Goal: Task Accomplishment & Management: Complete application form

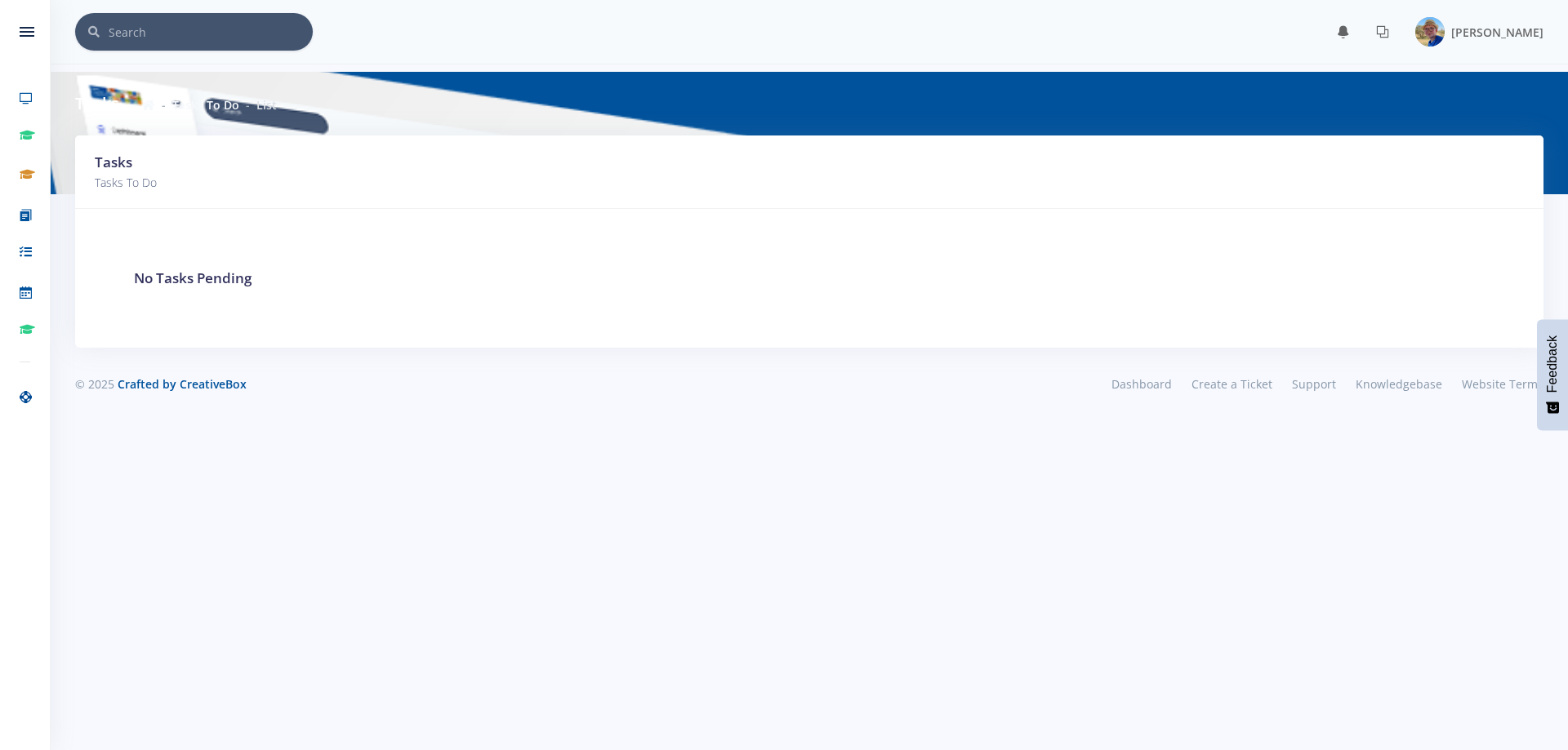
scroll to position [13, 13]
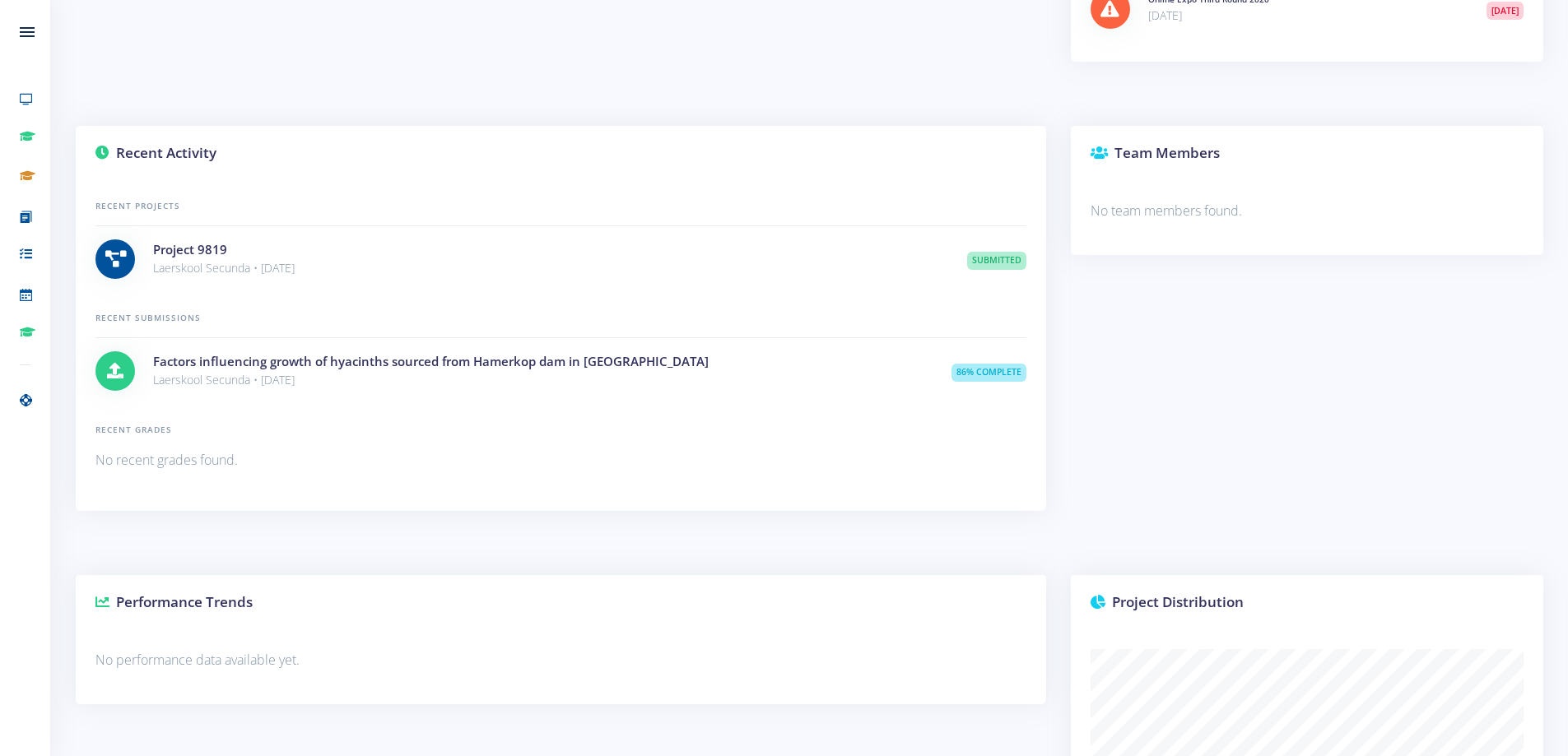
scroll to position [822324, 822618]
click at [205, 252] on link "Project 9819" at bounding box center [190, 250] width 74 height 16
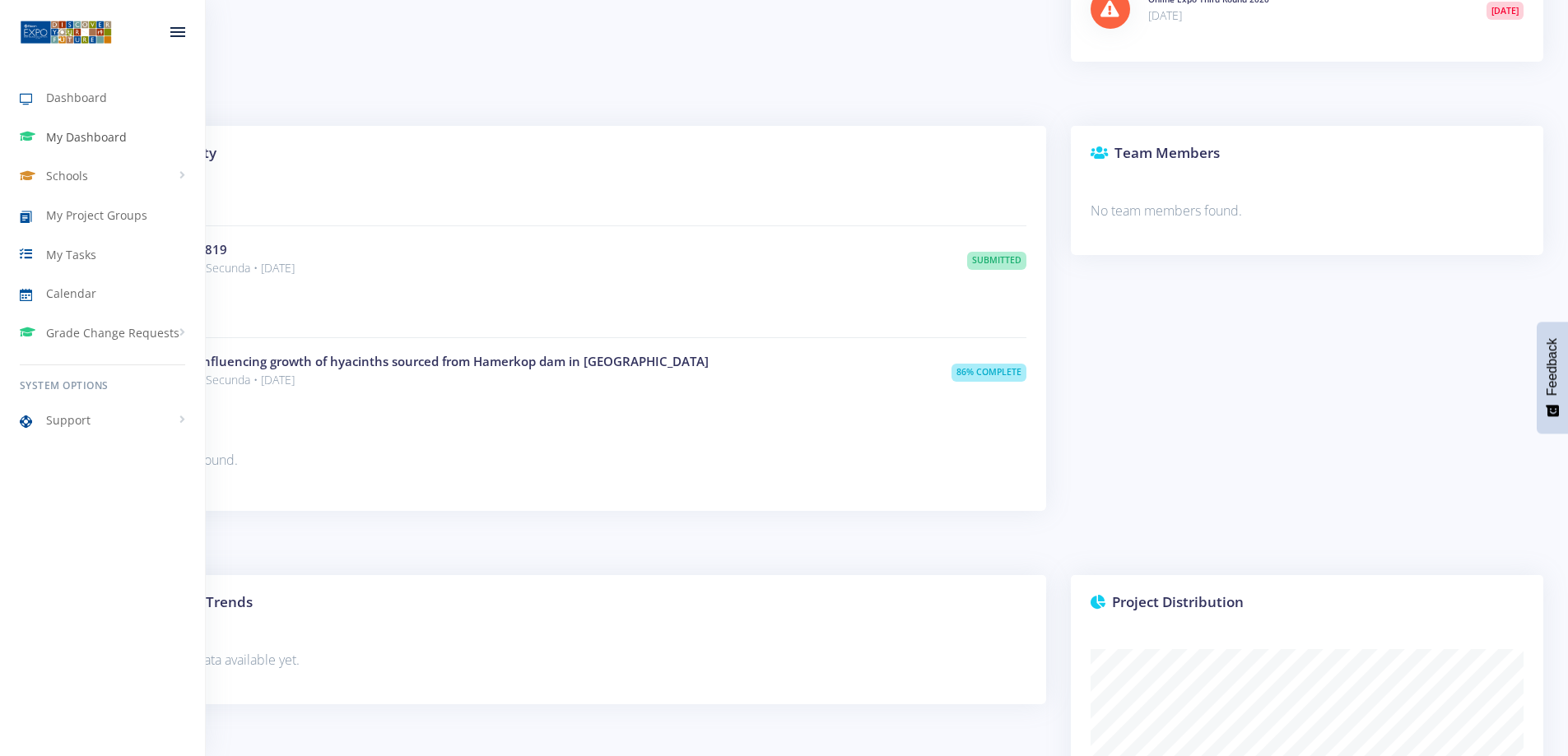
click at [79, 138] on span "My Dashboard" at bounding box center [86, 137] width 81 height 17
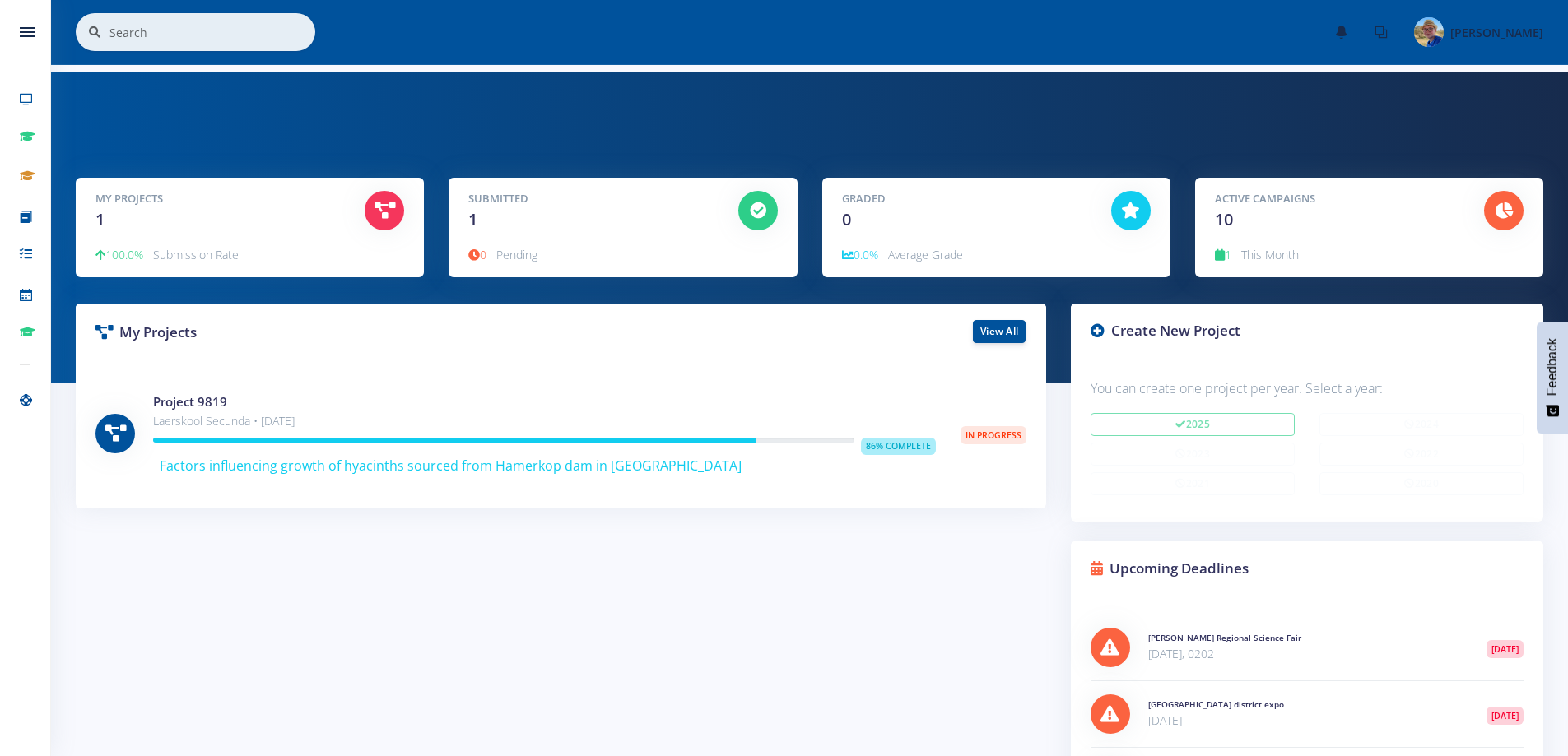
scroll to position [13, 13]
click at [1003, 331] on link "View All" at bounding box center [999, 330] width 52 height 23
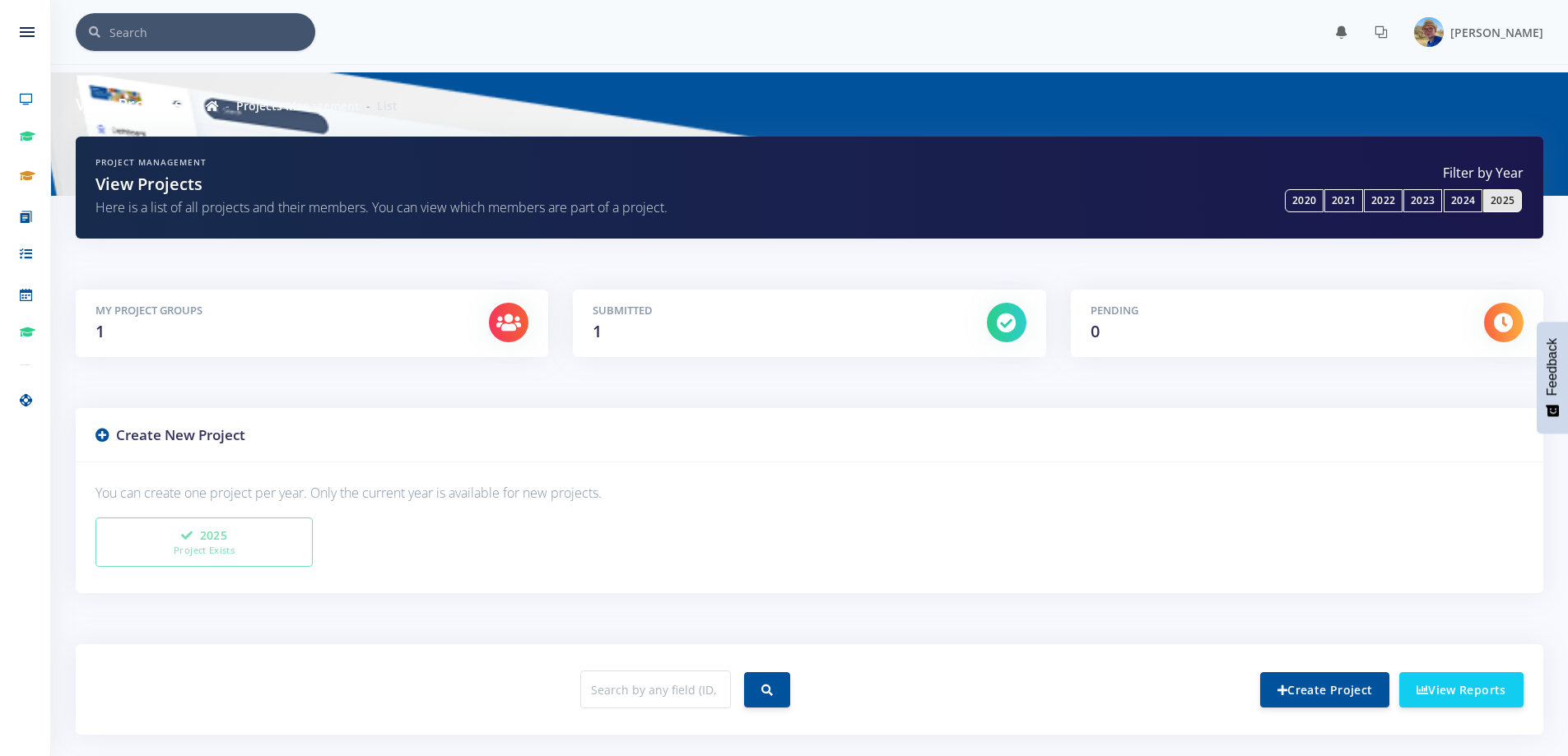
scroll to position [307, 0]
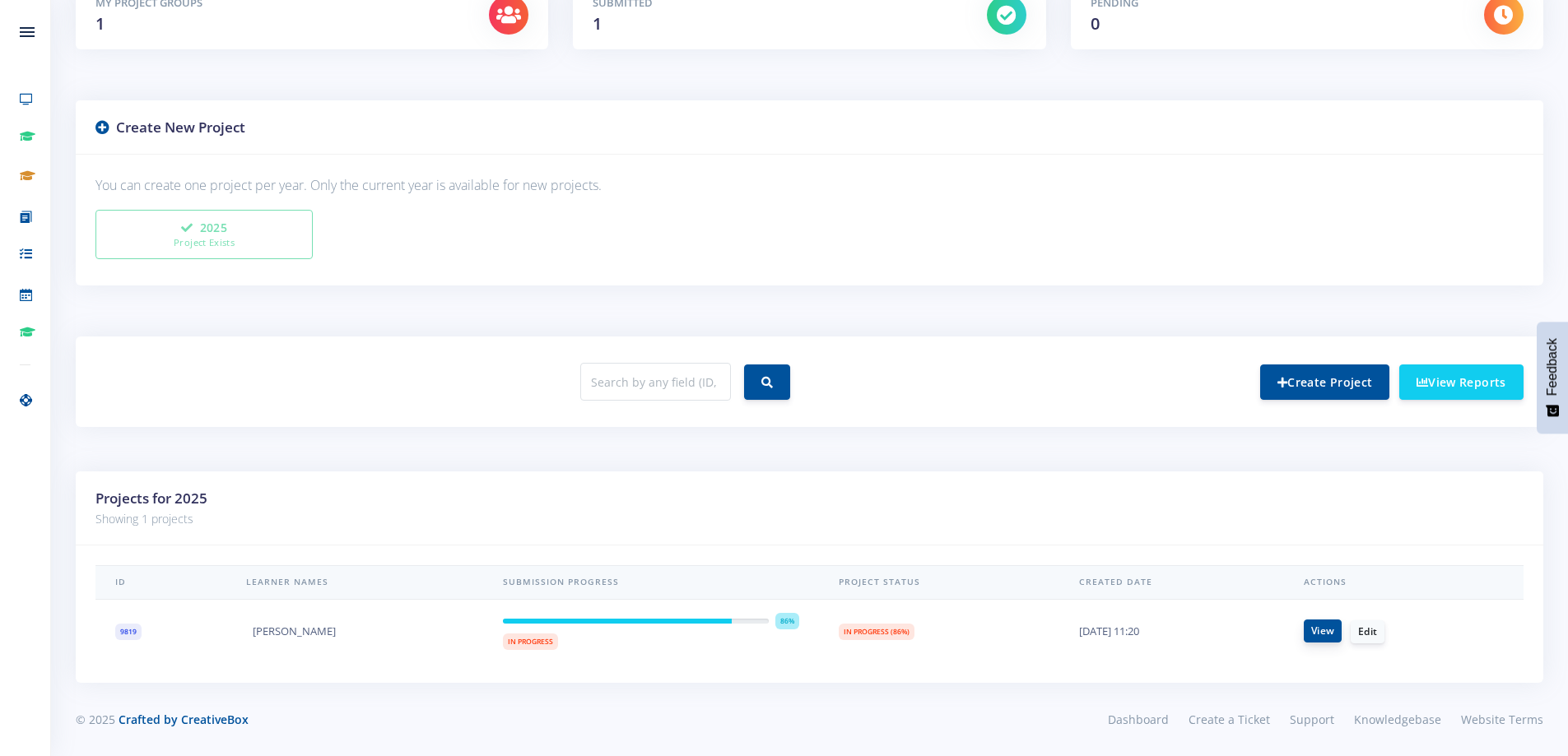
click at [1326, 638] on link "View" at bounding box center [1323, 630] width 38 height 23
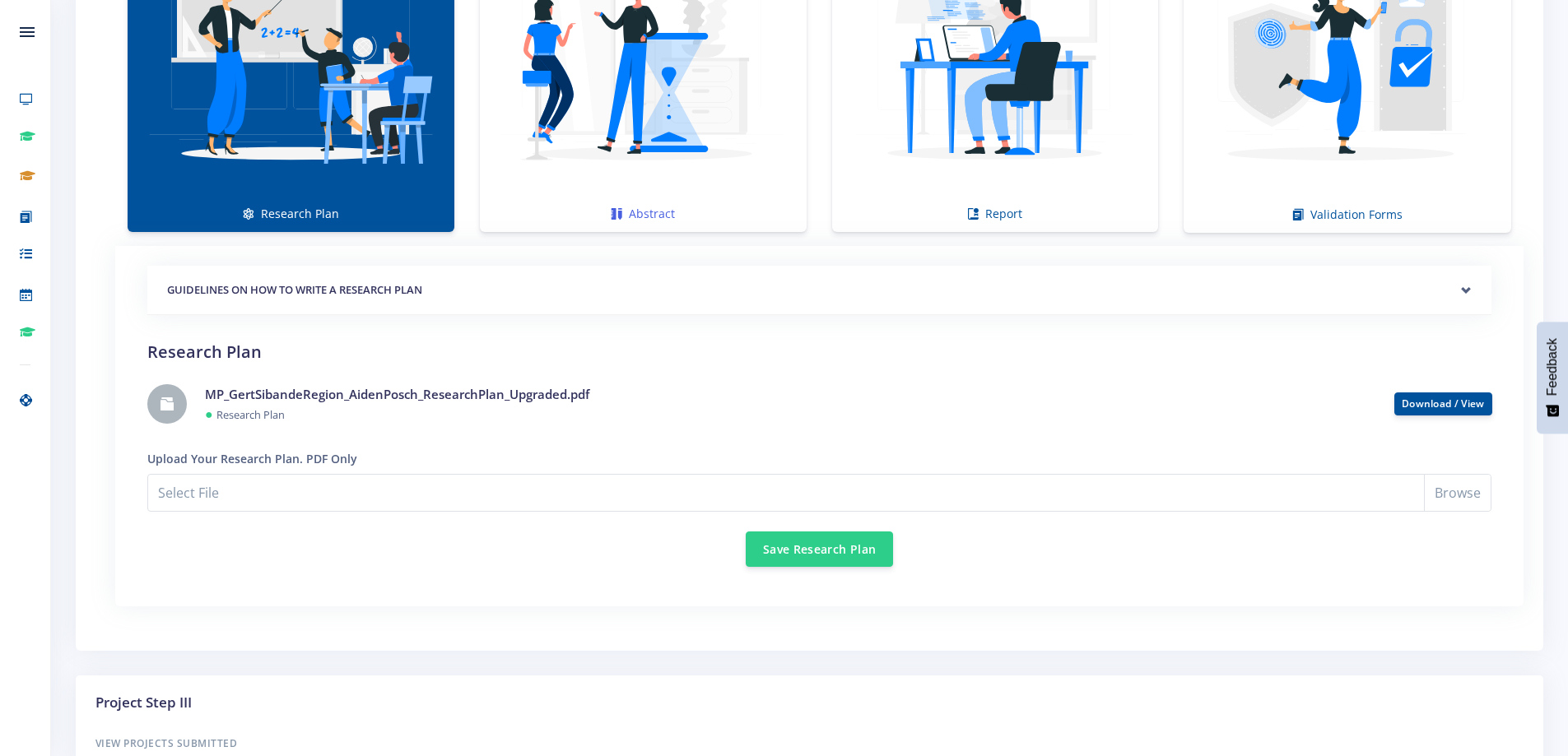
scroll to position [1316, 0]
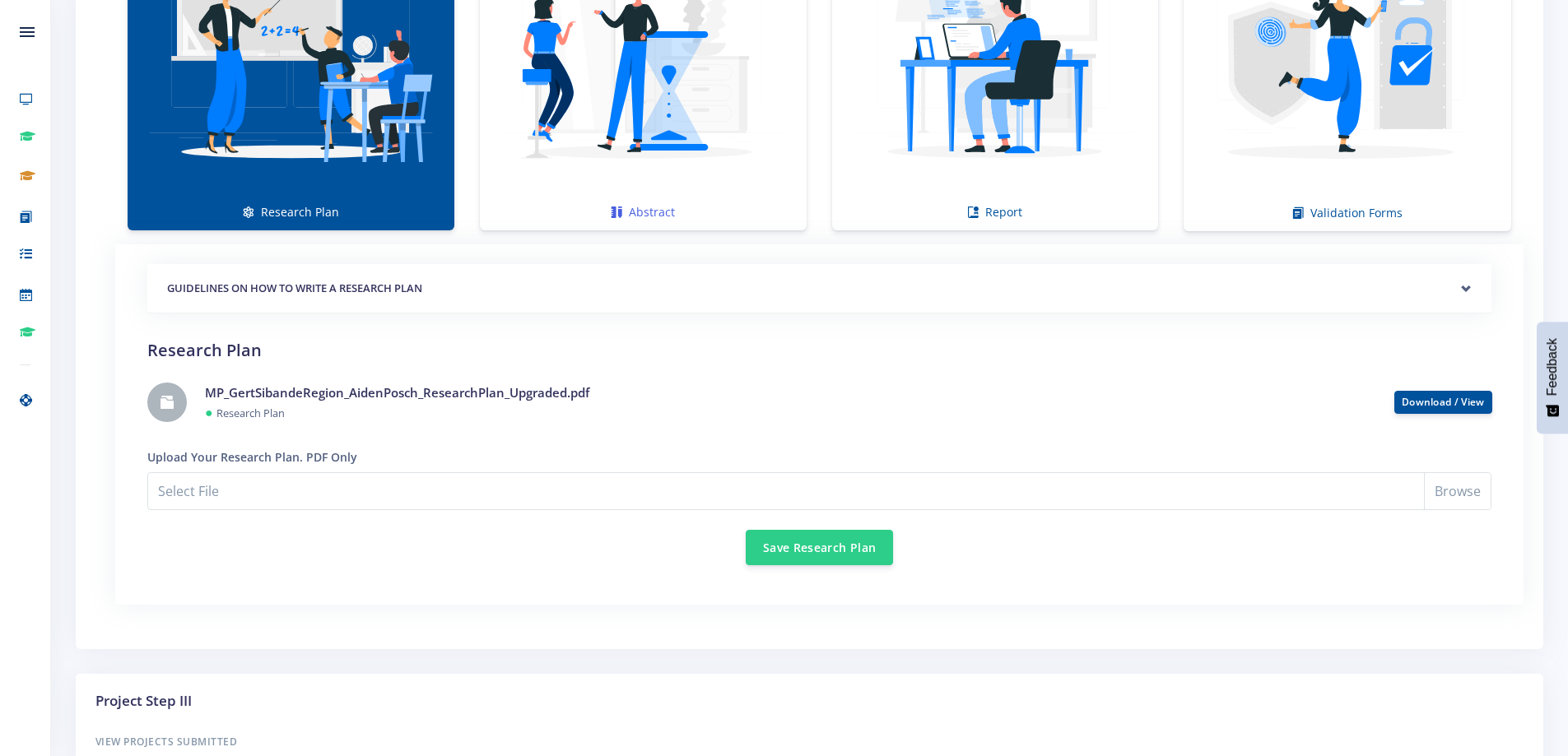
click at [643, 85] on img at bounding box center [643, 53] width 300 height 300
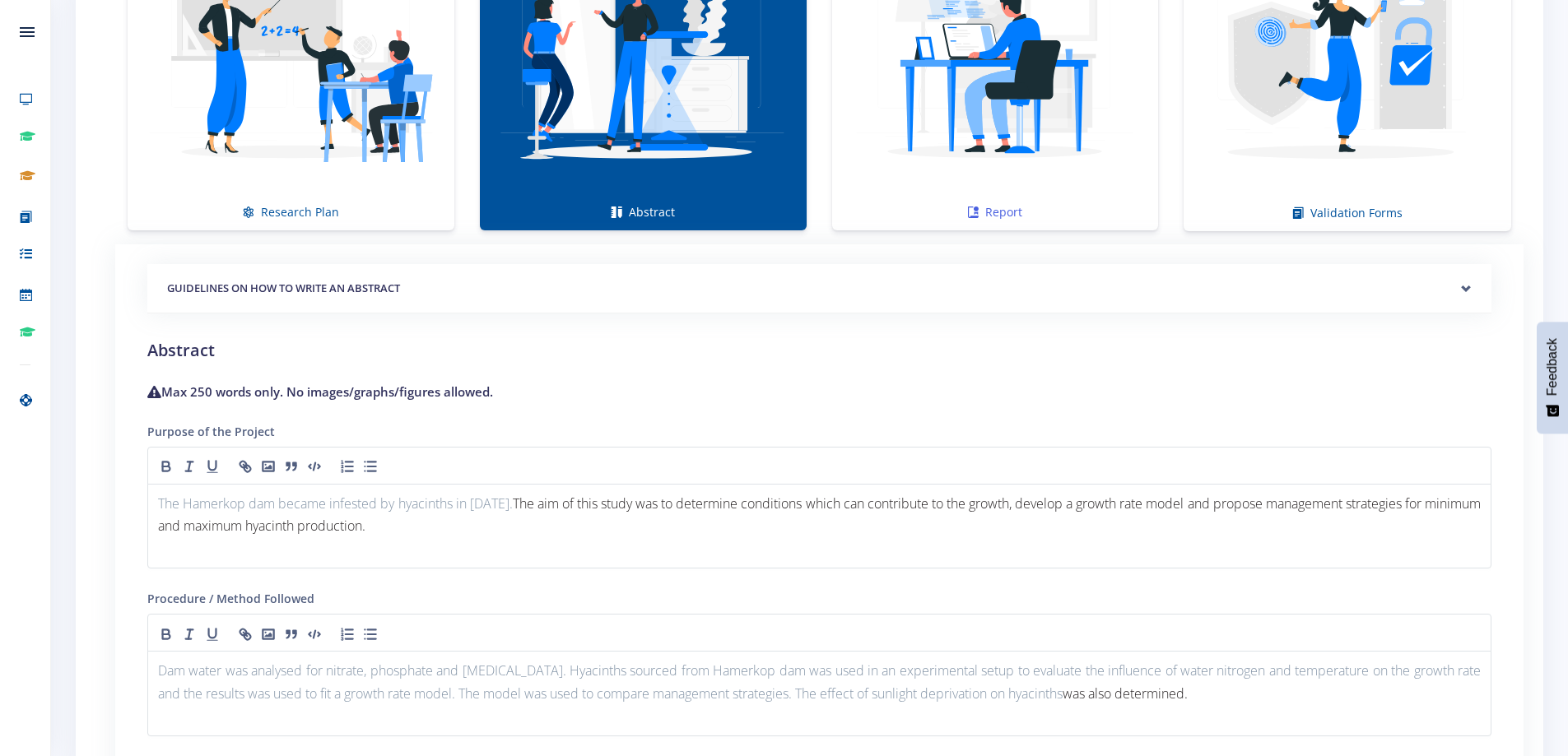
click at [932, 96] on img at bounding box center [995, 53] width 300 height 300
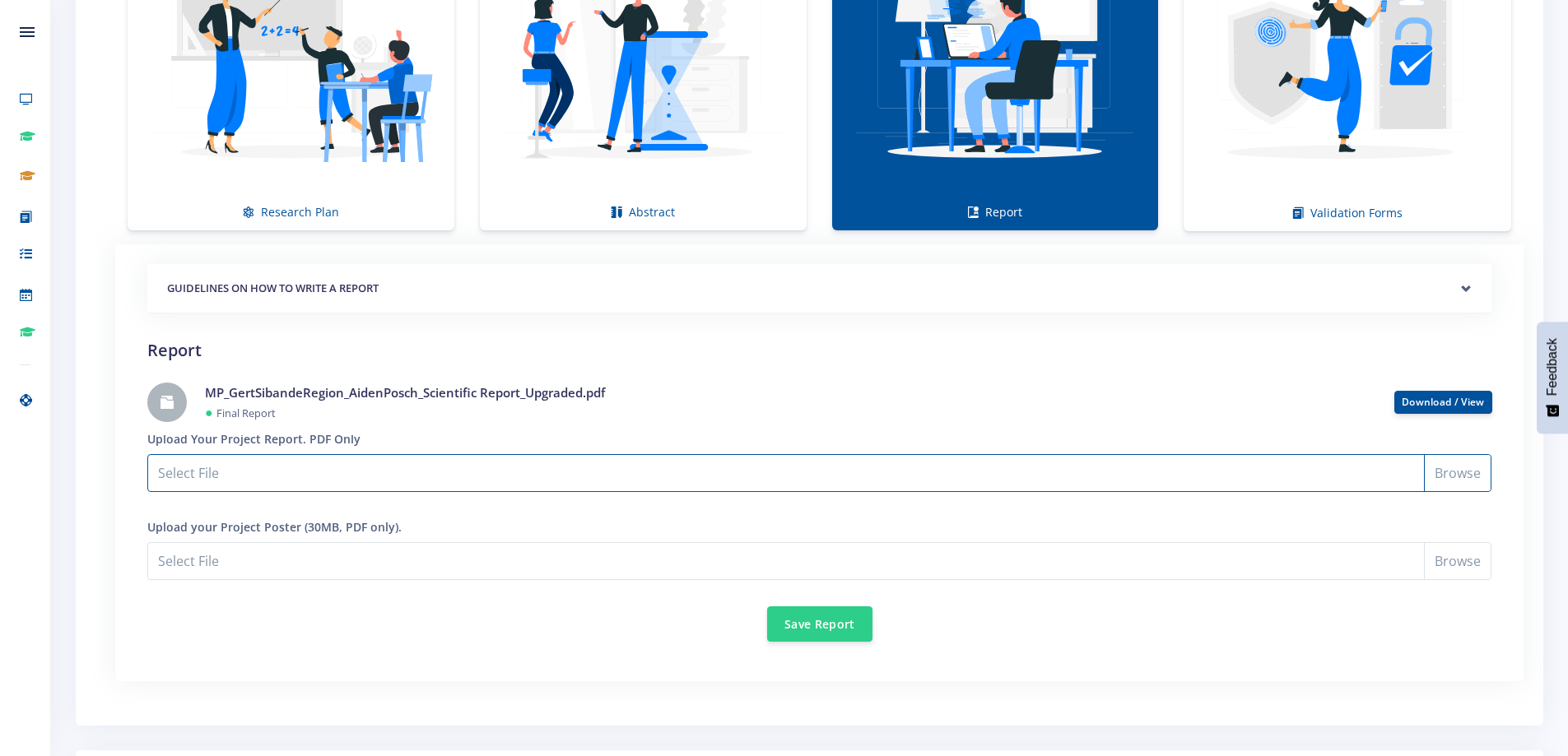
click at [1353, 472] on input "Select File" at bounding box center [819, 473] width 1344 height 38
type input "C:\fakepath\MP_GertSibandeRegion_AidenPosch_Scientific Report_Upgraded.pdf"
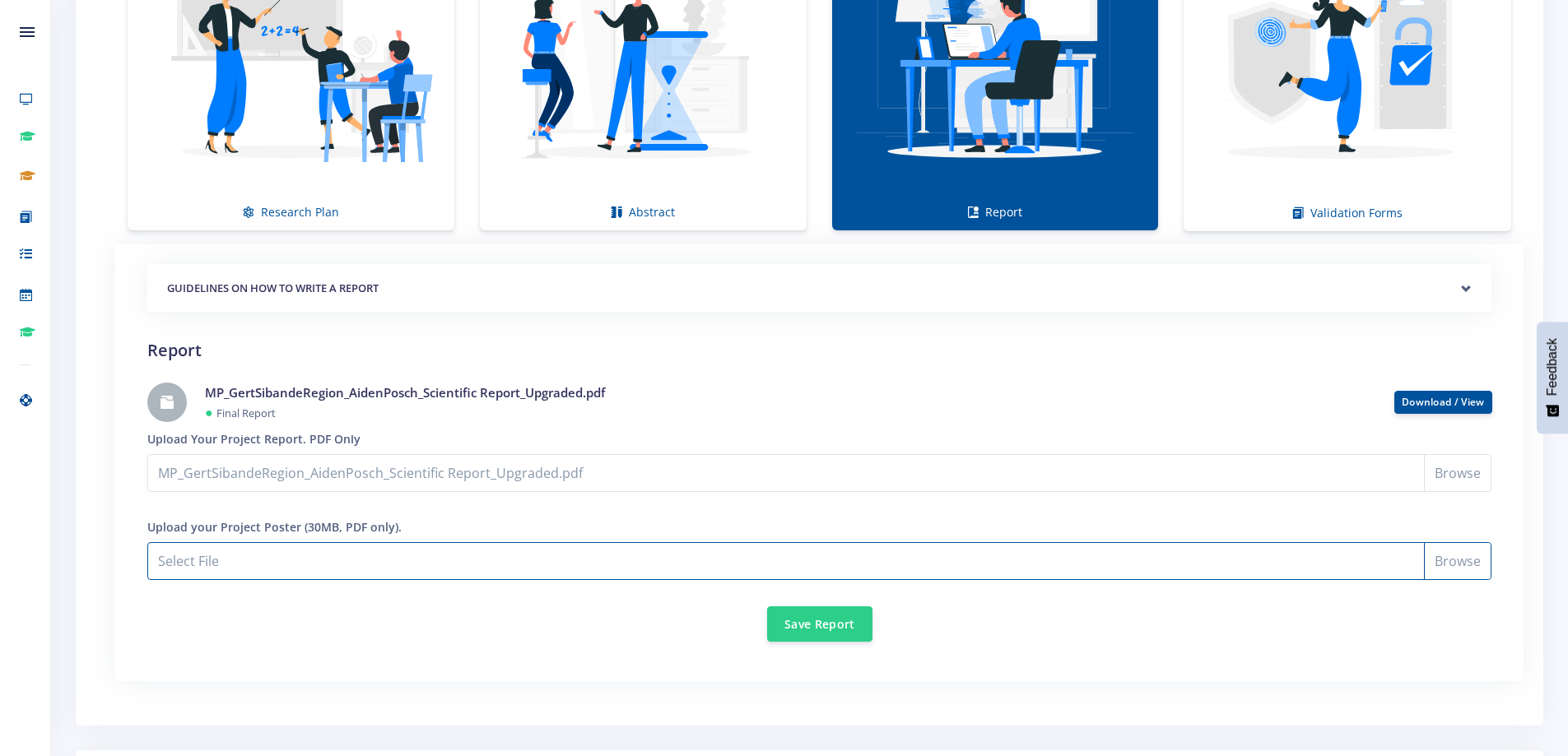
click at [1465, 566] on input "MP_GertSibandeRegion_AidenPosch_Scientific Report_Upgraded.pdf" at bounding box center [819, 561] width 1344 height 38
type input "C:\fakepath\MP_GertSibande Region_AidenPosch_Poster_Upgraded.pdf"
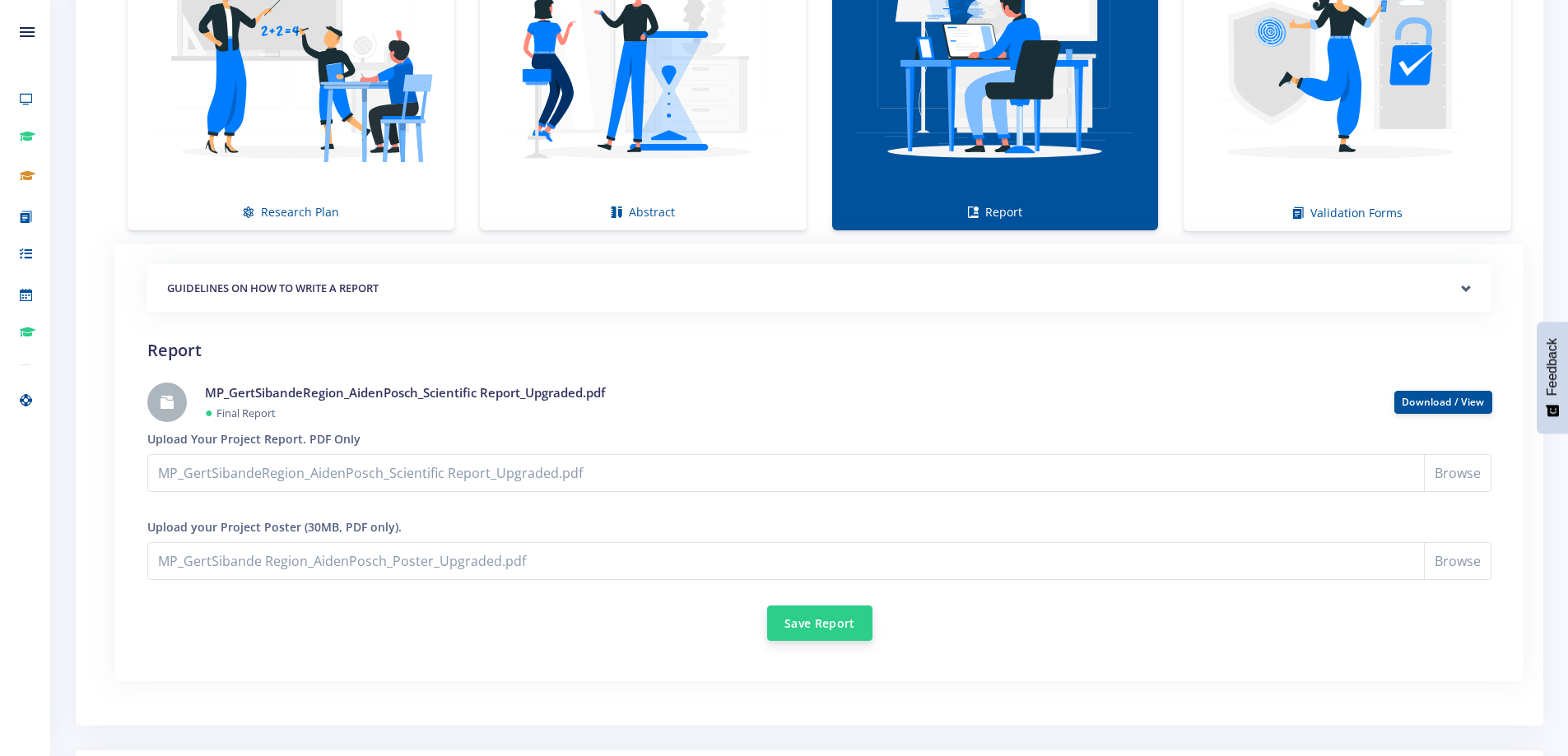
click at [819, 618] on button "Save Report" at bounding box center [820, 623] width 105 height 35
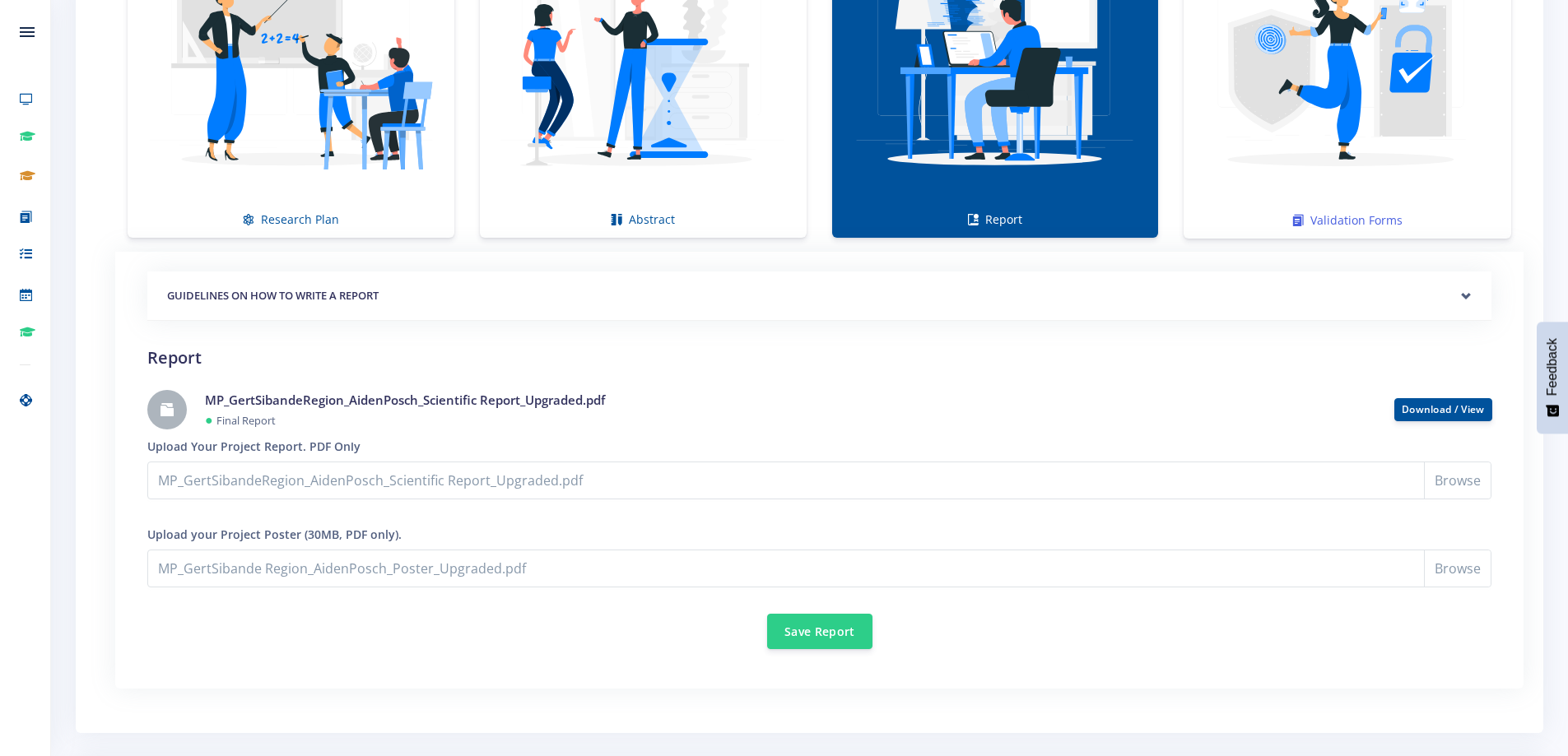
scroll to position [1233, 0]
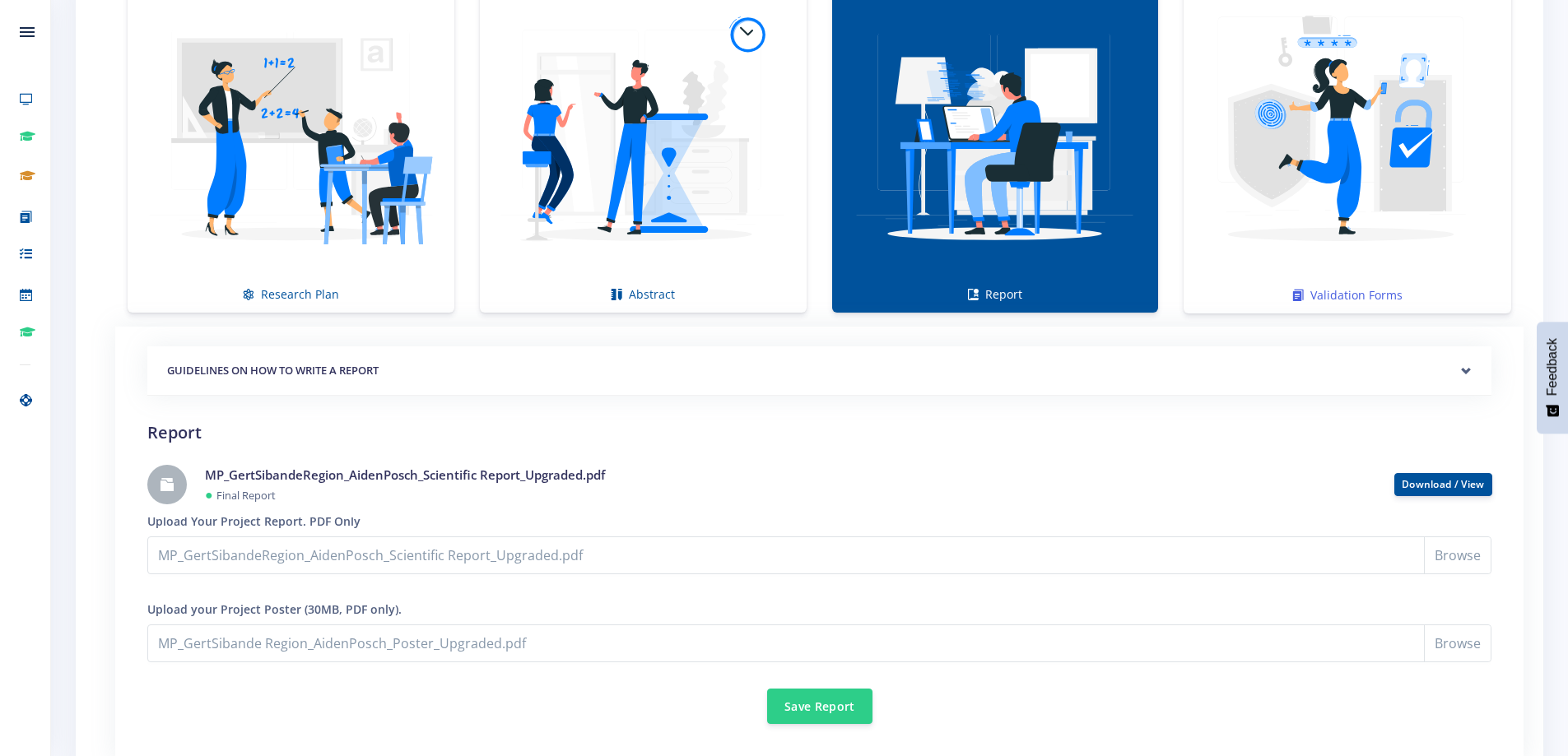
click at [1353, 184] on img at bounding box center [1347, 136] width 301 height 301
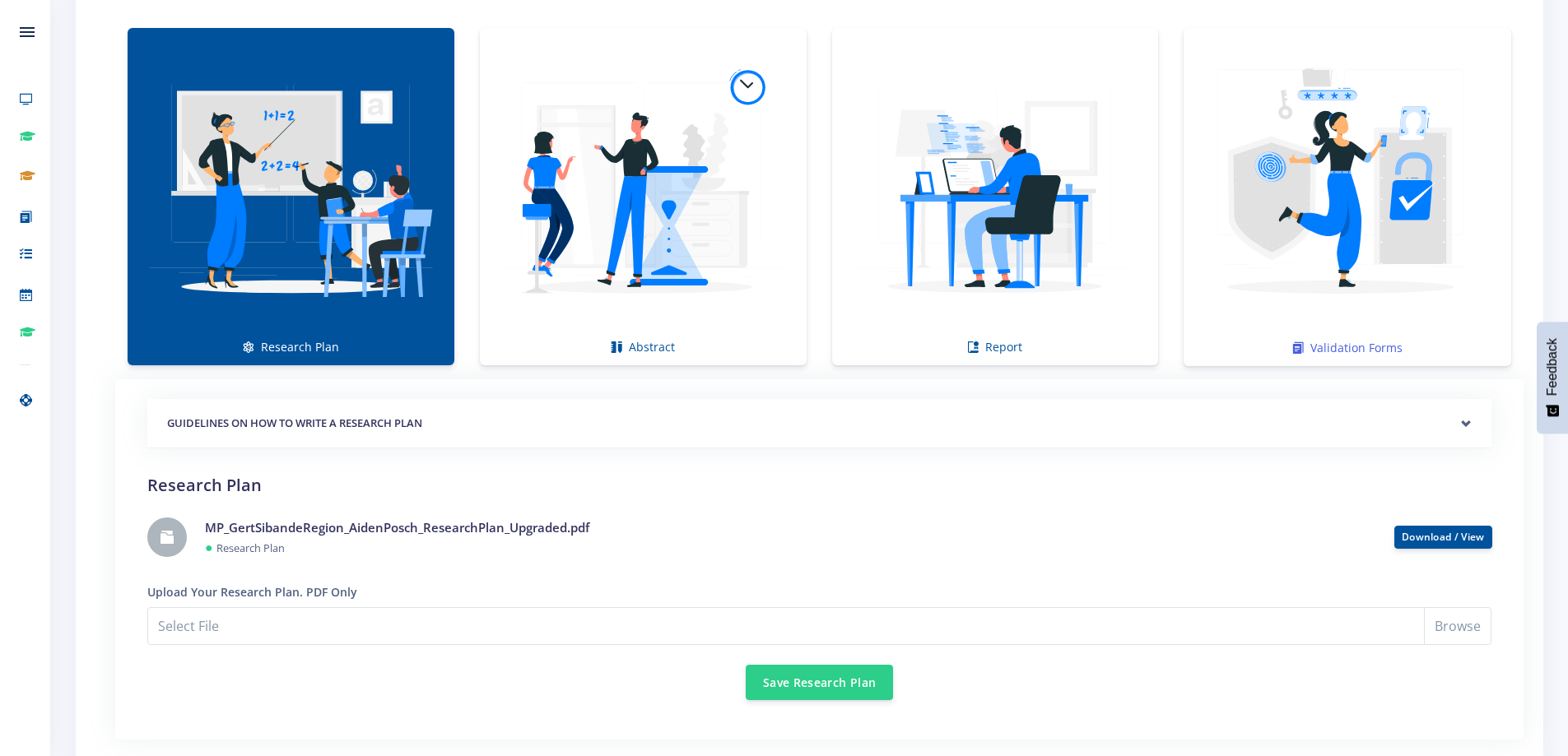
scroll to position [1233, 0]
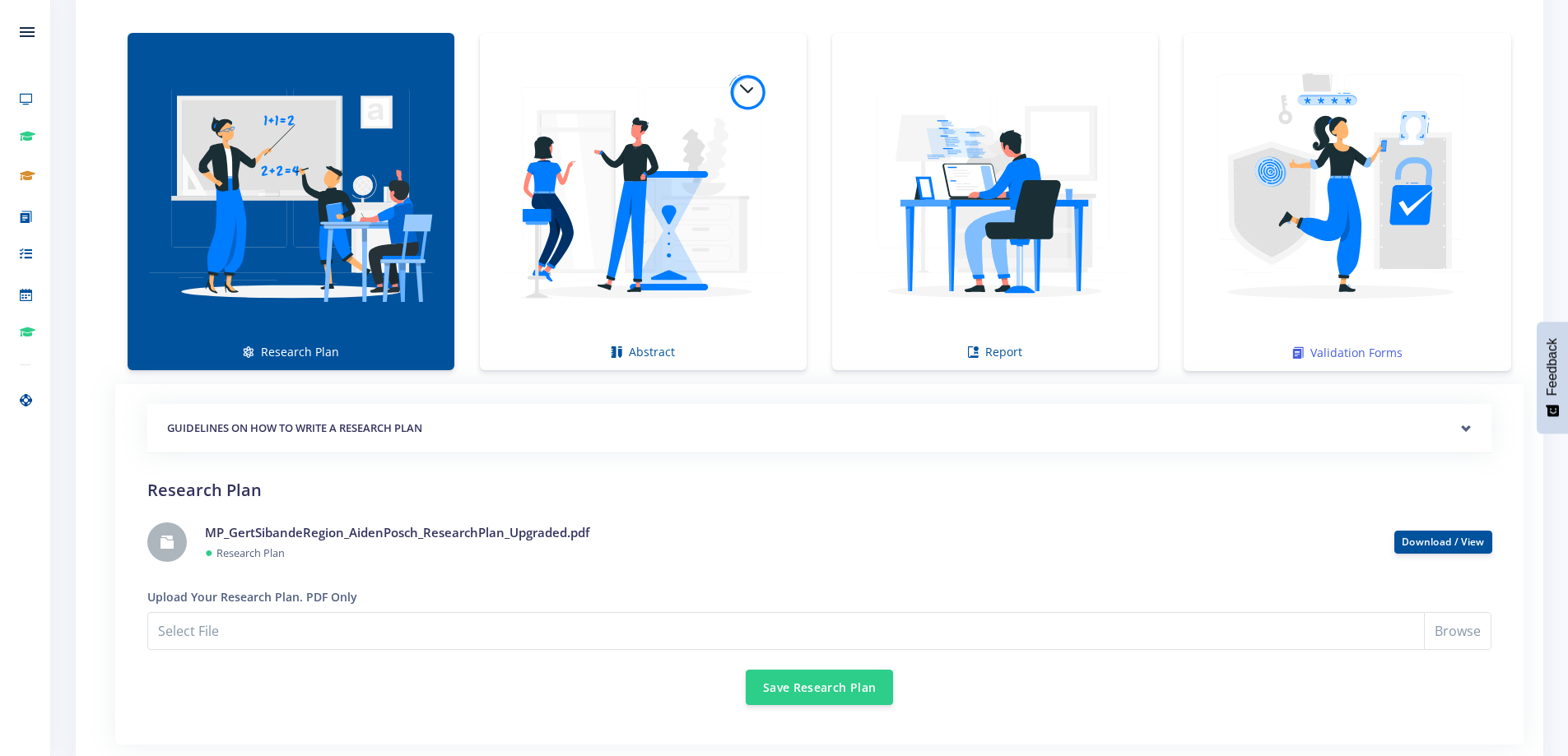
click at [1319, 214] on img at bounding box center [1347, 193] width 301 height 301
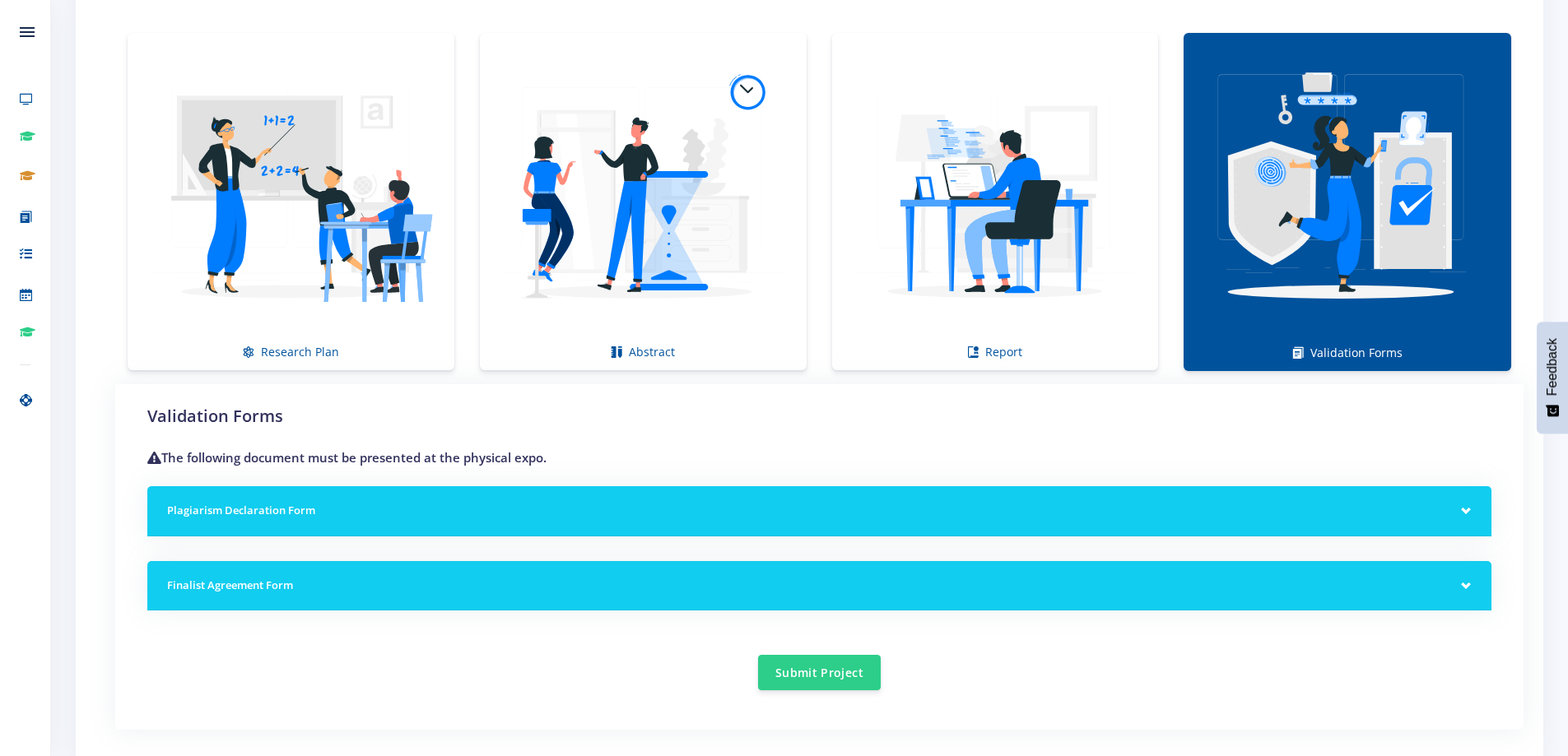
click at [480, 507] on h5 "Plagiarism Declaration Form" at bounding box center [820, 511] width 1305 height 16
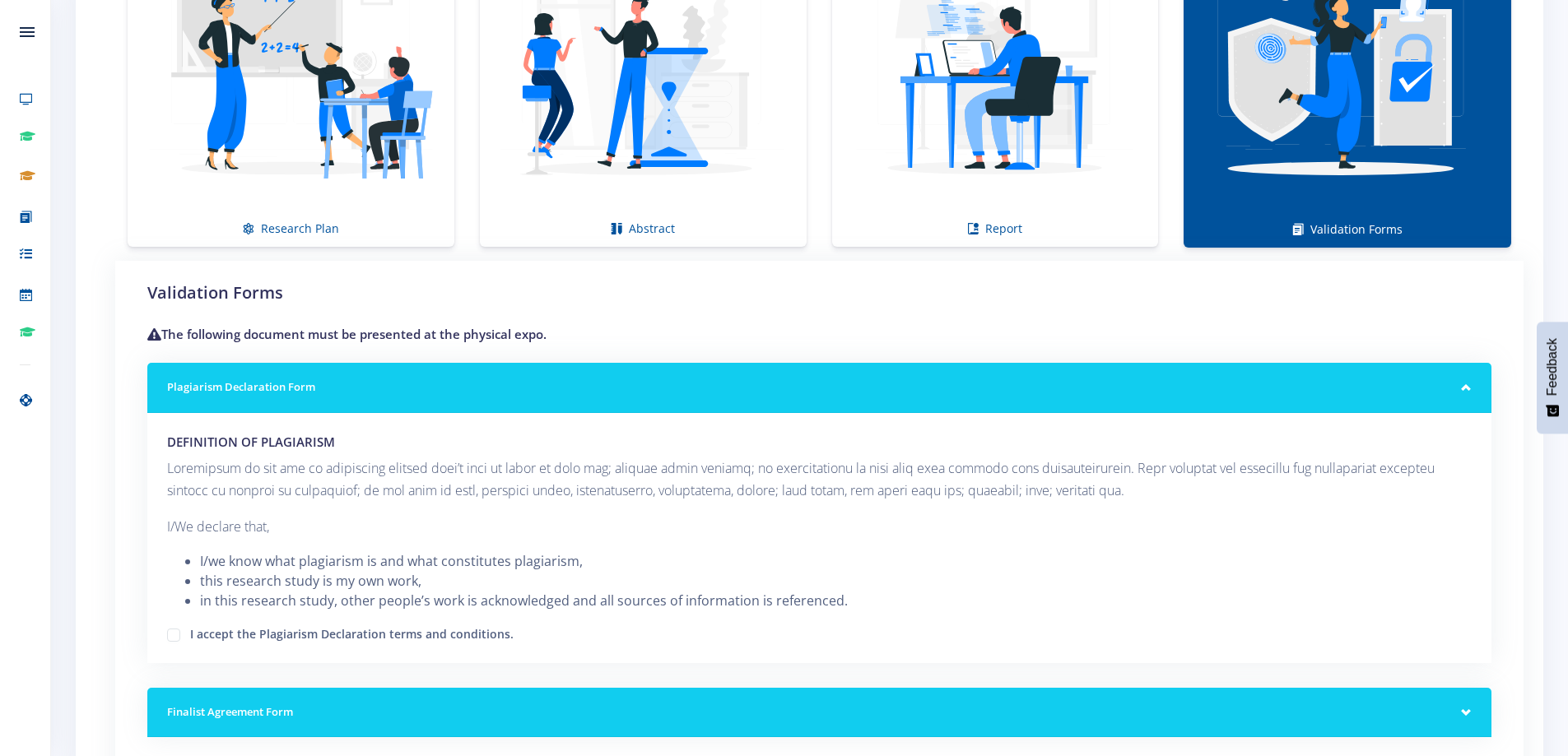
scroll to position [1563, 0]
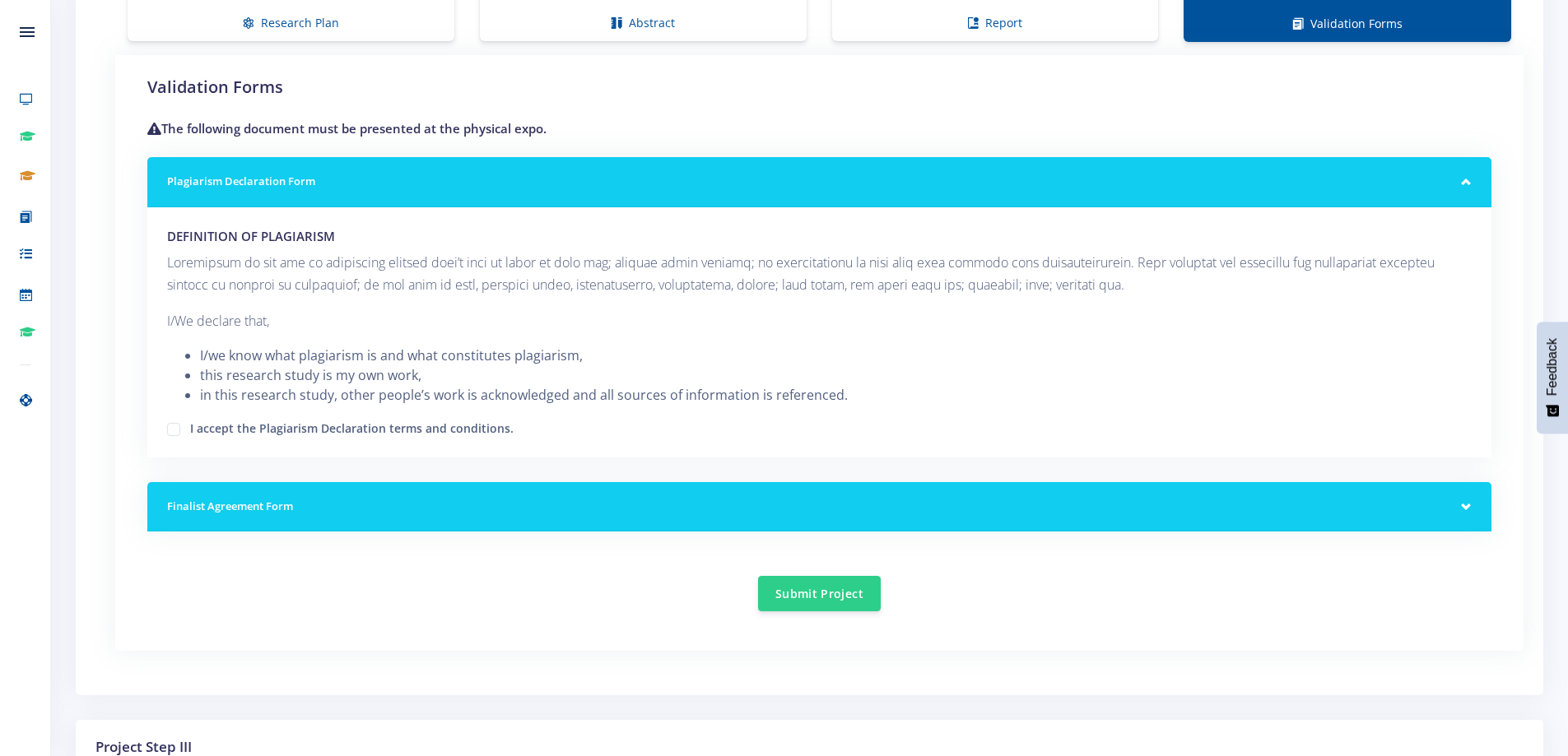
click at [190, 431] on label "I accept the Plagiarism Declaration terms and conditions." at bounding box center [351, 426] width 323 height 14
click at [190, 429] on input "I accept the Plagiarism Declaration terms and conditions." at bounding box center [195, 423] width 11 height 11
checkbox input "true"
click at [648, 501] on h5 "Finalist Agreement Form" at bounding box center [820, 506] width 1305 height 16
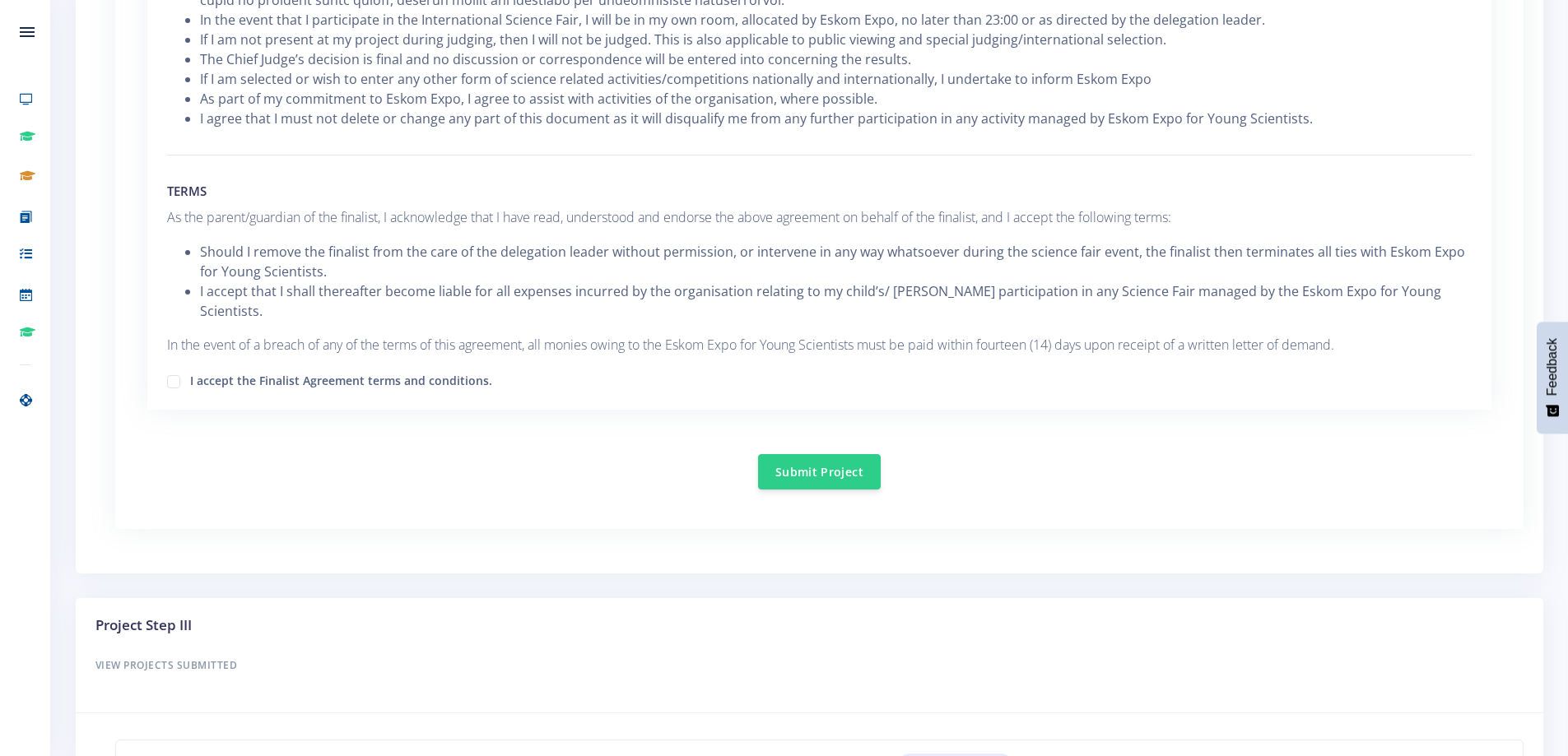
scroll to position [2468, 0]
click at [198, 370] on label "I accept the Finalist Agreement terms and conditions." at bounding box center [341, 376] width 302 height 14
click at [198, 369] on input "I accept the Finalist Agreement terms and conditions." at bounding box center [195, 374] width 11 height 11
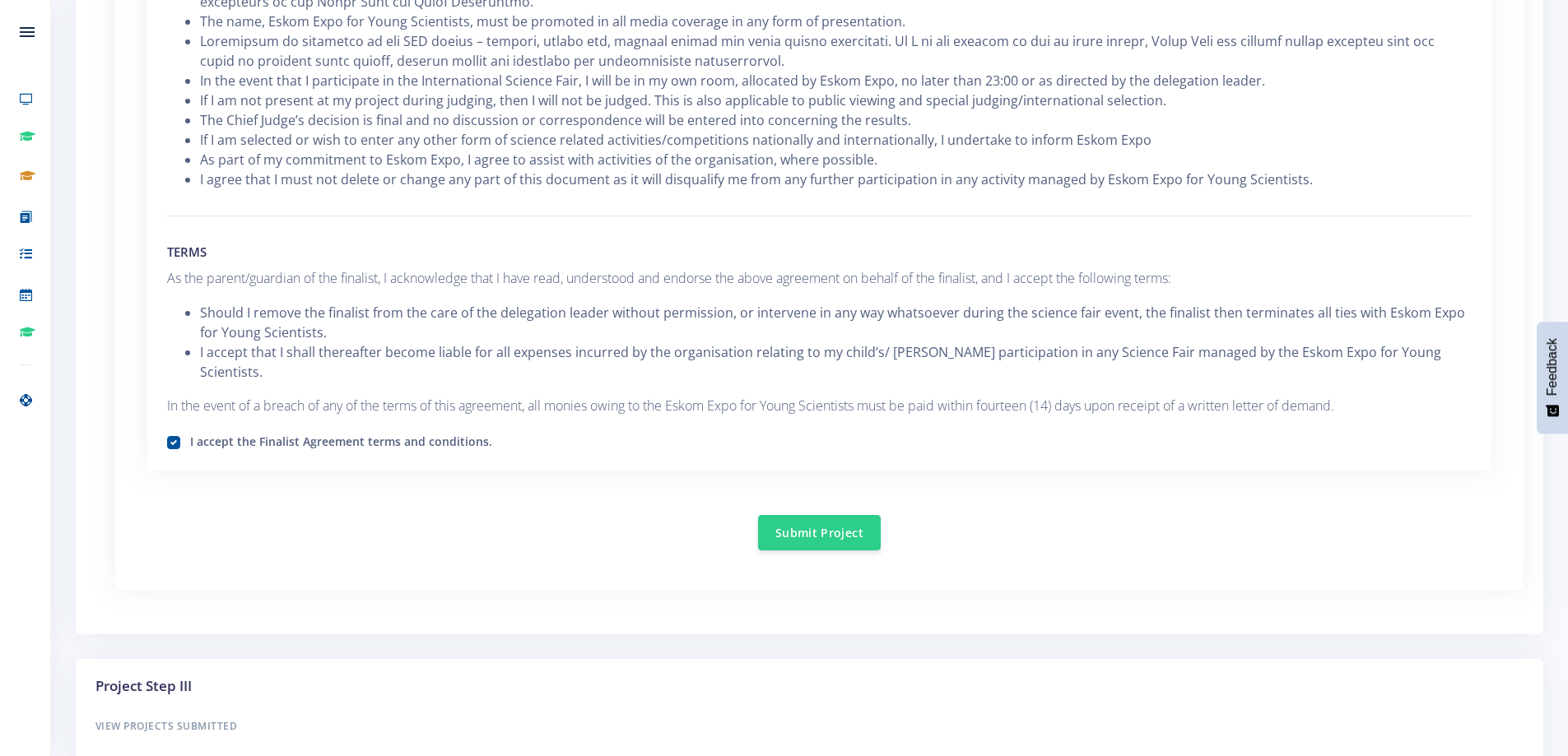
scroll to position [2381, 0]
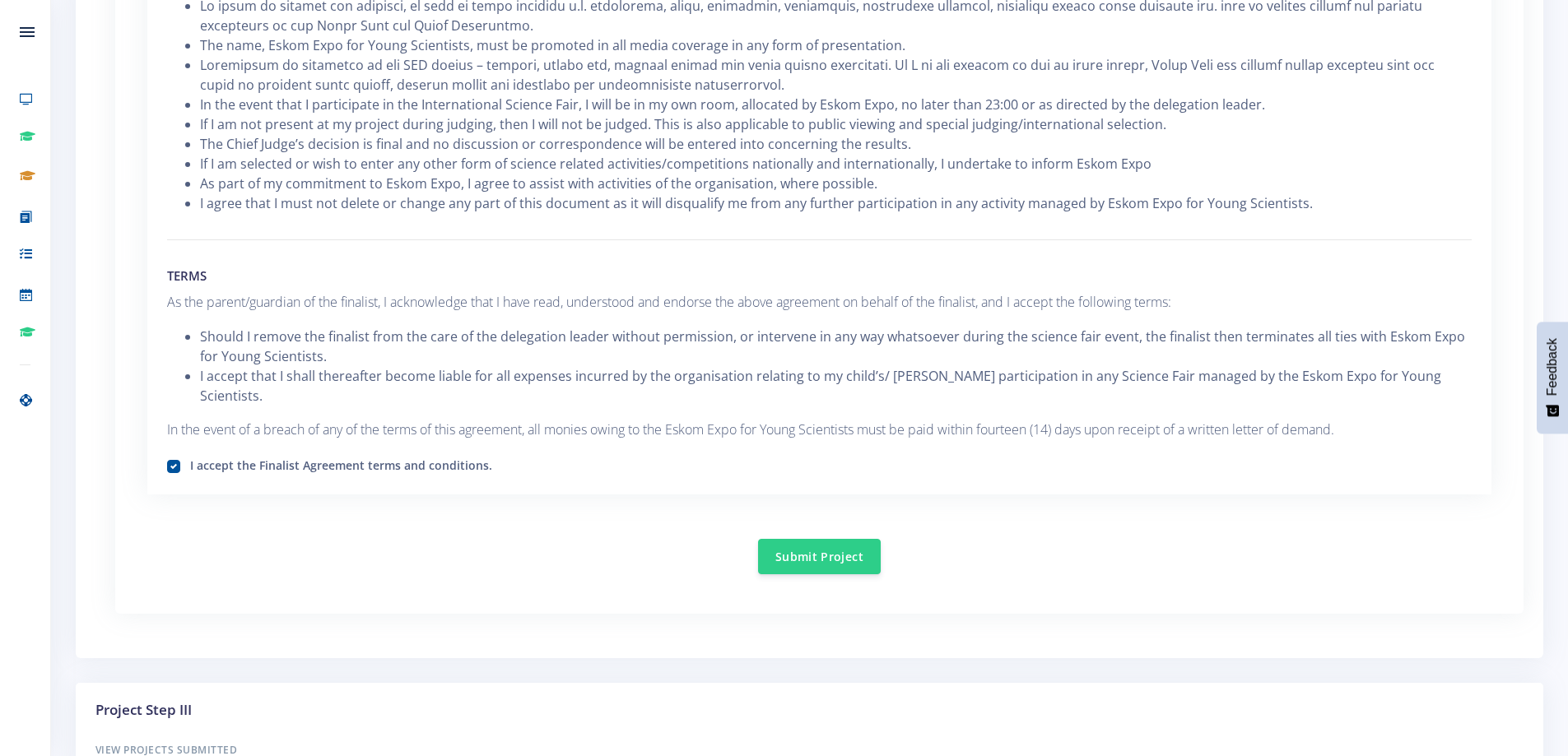
click at [190, 457] on label "I accept the Finalist Agreement terms and conditions." at bounding box center [341, 463] width 302 height 14
click at [190, 455] on input "I accept the Finalist Agreement terms and conditions." at bounding box center [195, 460] width 11 height 11
checkbox input "false"
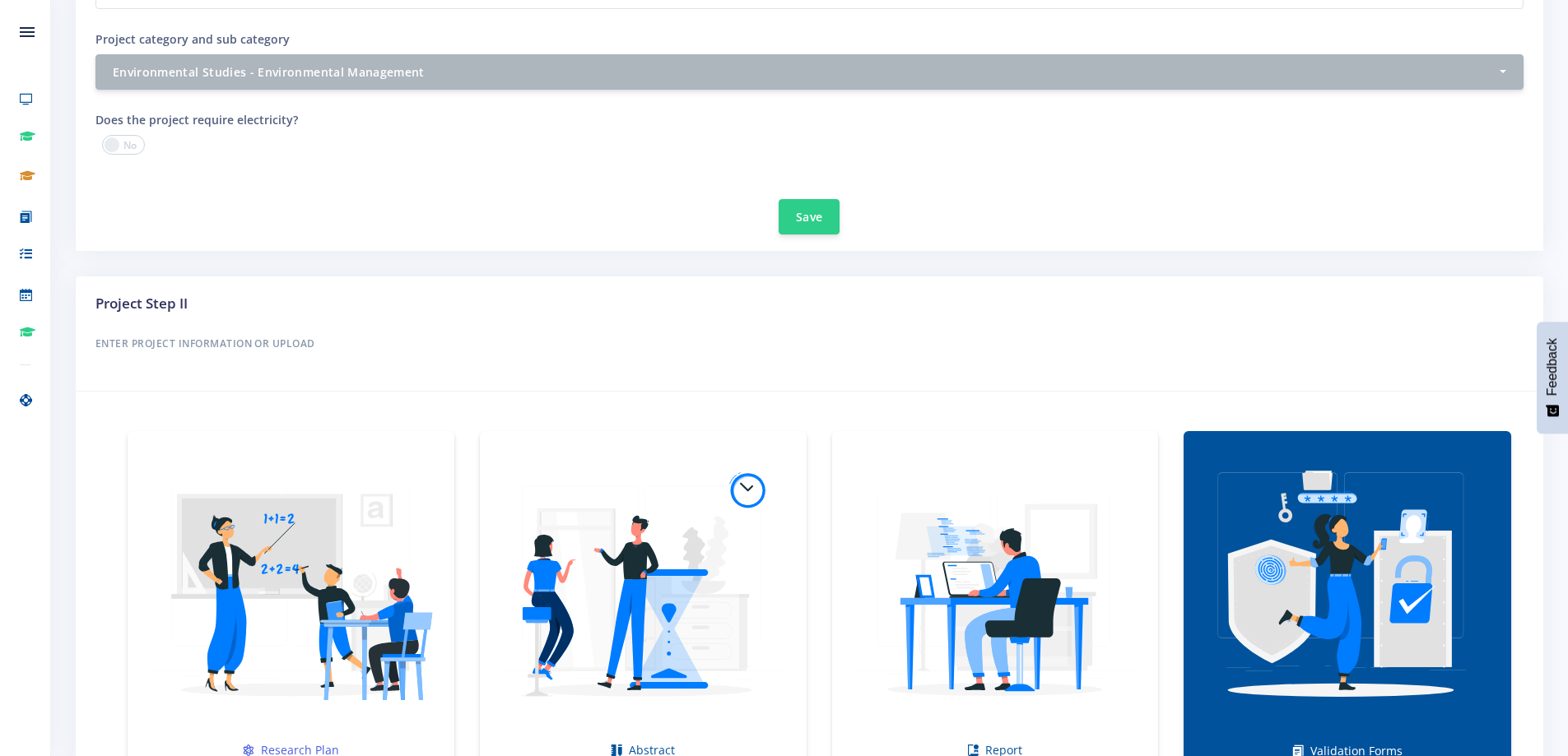
scroll to position [988, 0]
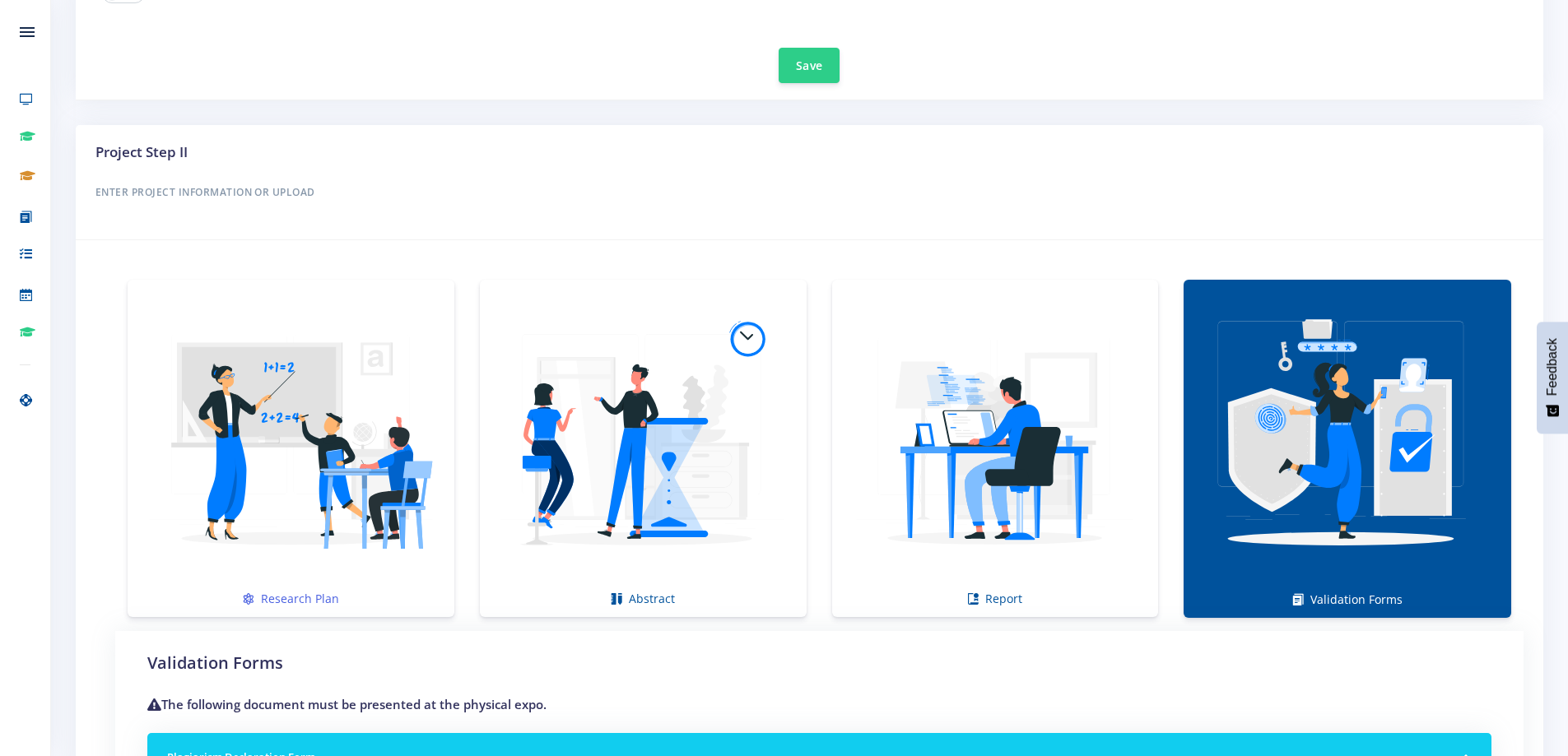
click at [415, 339] on img at bounding box center [291, 439] width 300 height 300
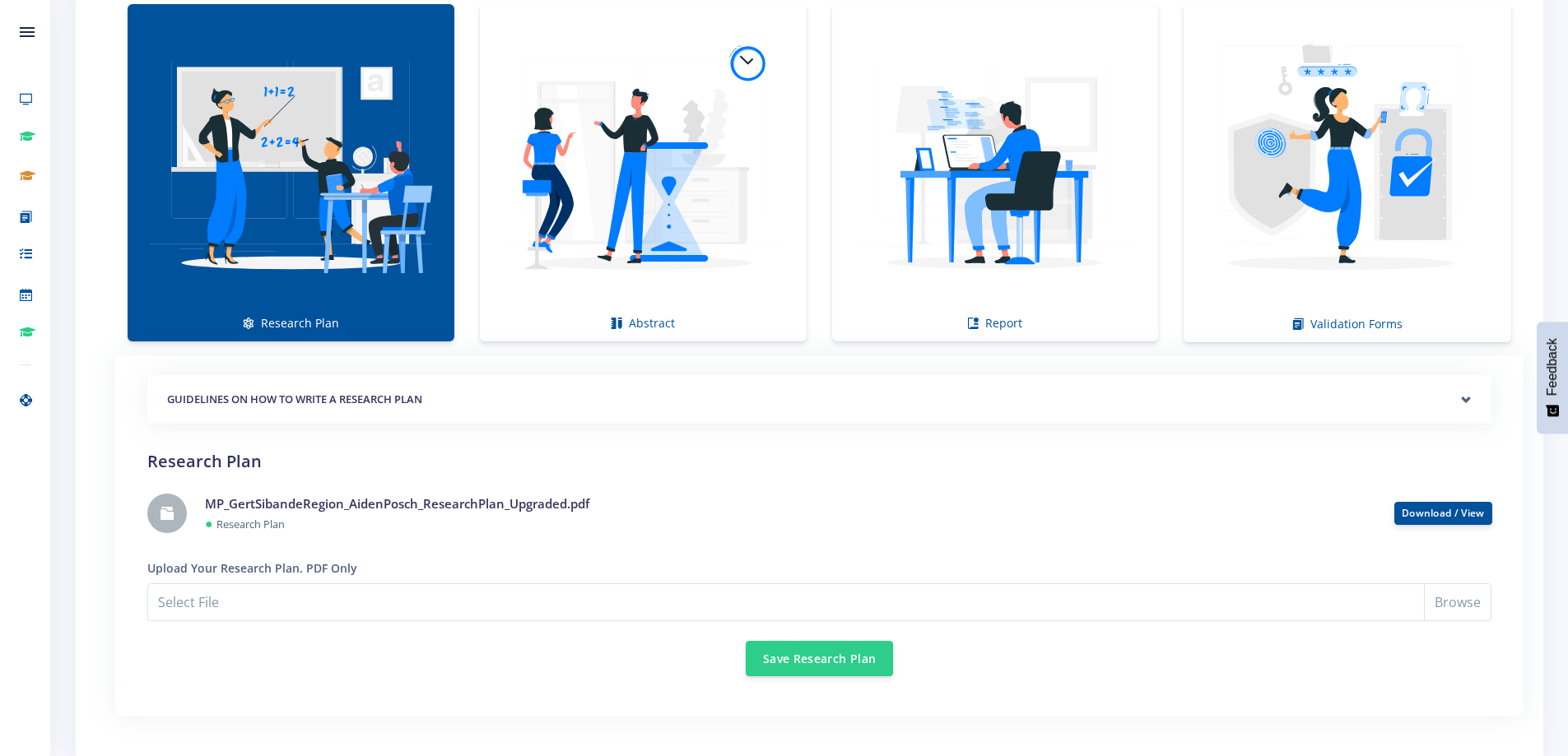
scroll to position [1221, 0]
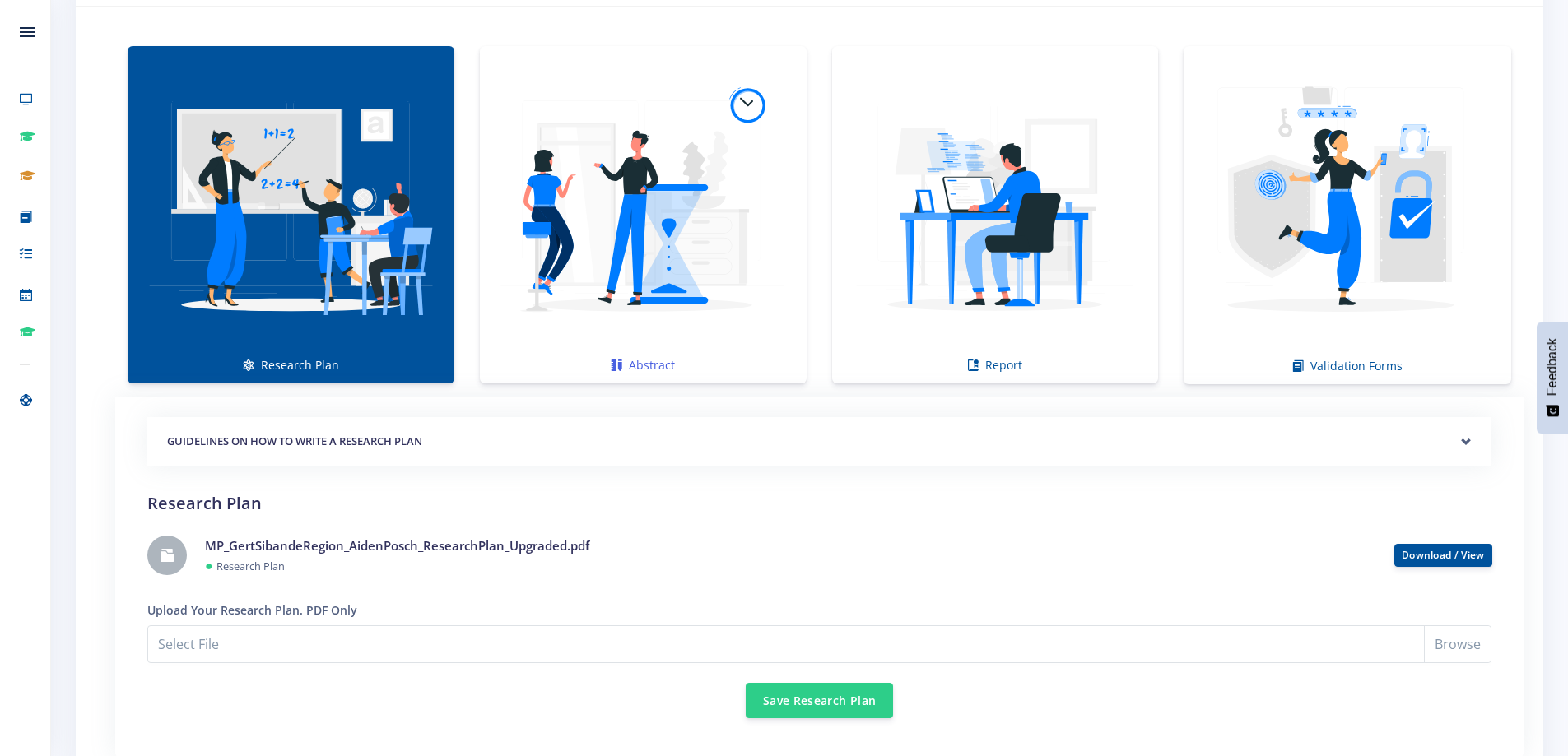
click at [679, 206] on img at bounding box center [643, 206] width 300 height 300
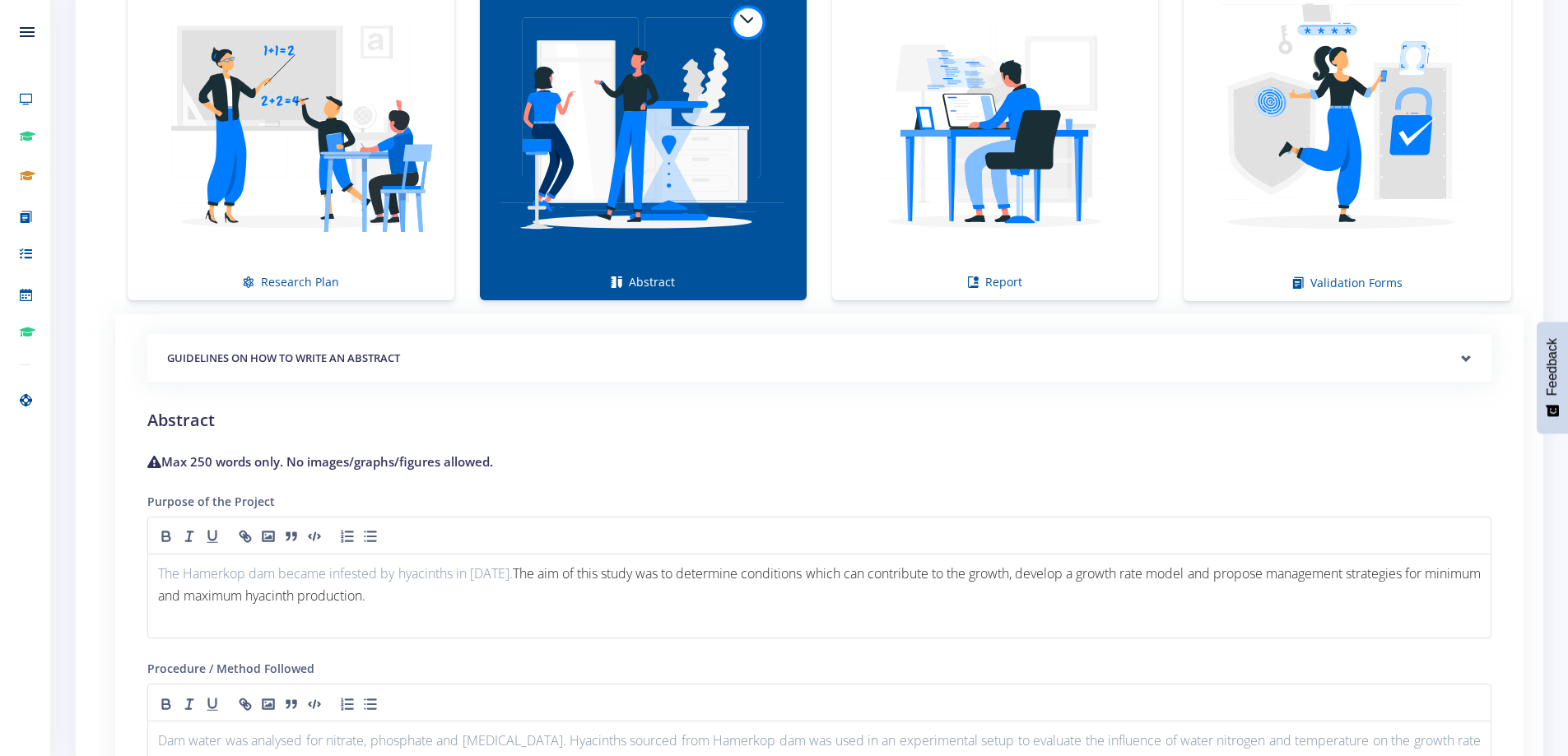
scroll to position [1303, 0]
click at [952, 205] on img at bounding box center [995, 124] width 300 height 300
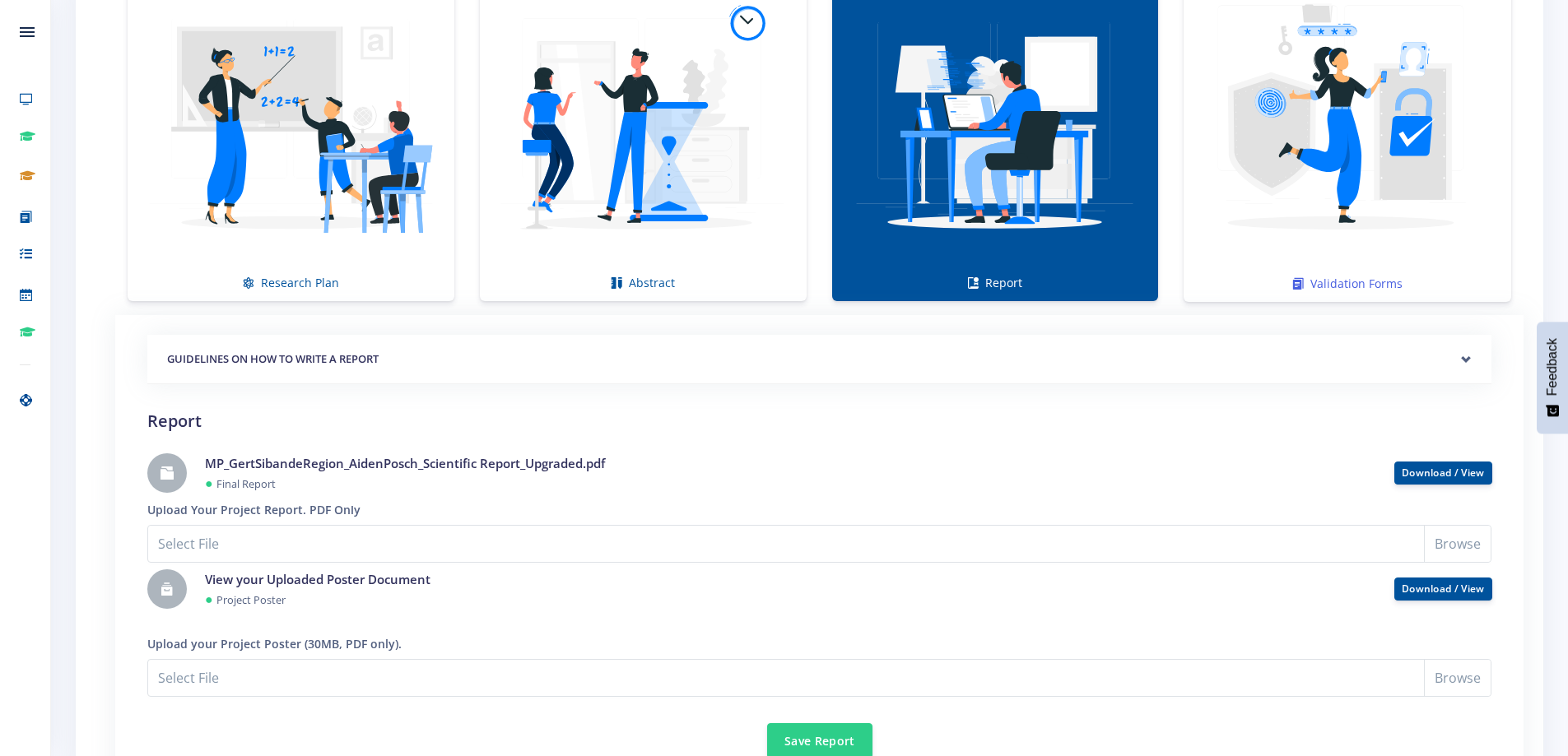
click at [1280, 191] on img at bounding box center [1347, 124] width 301 height 301
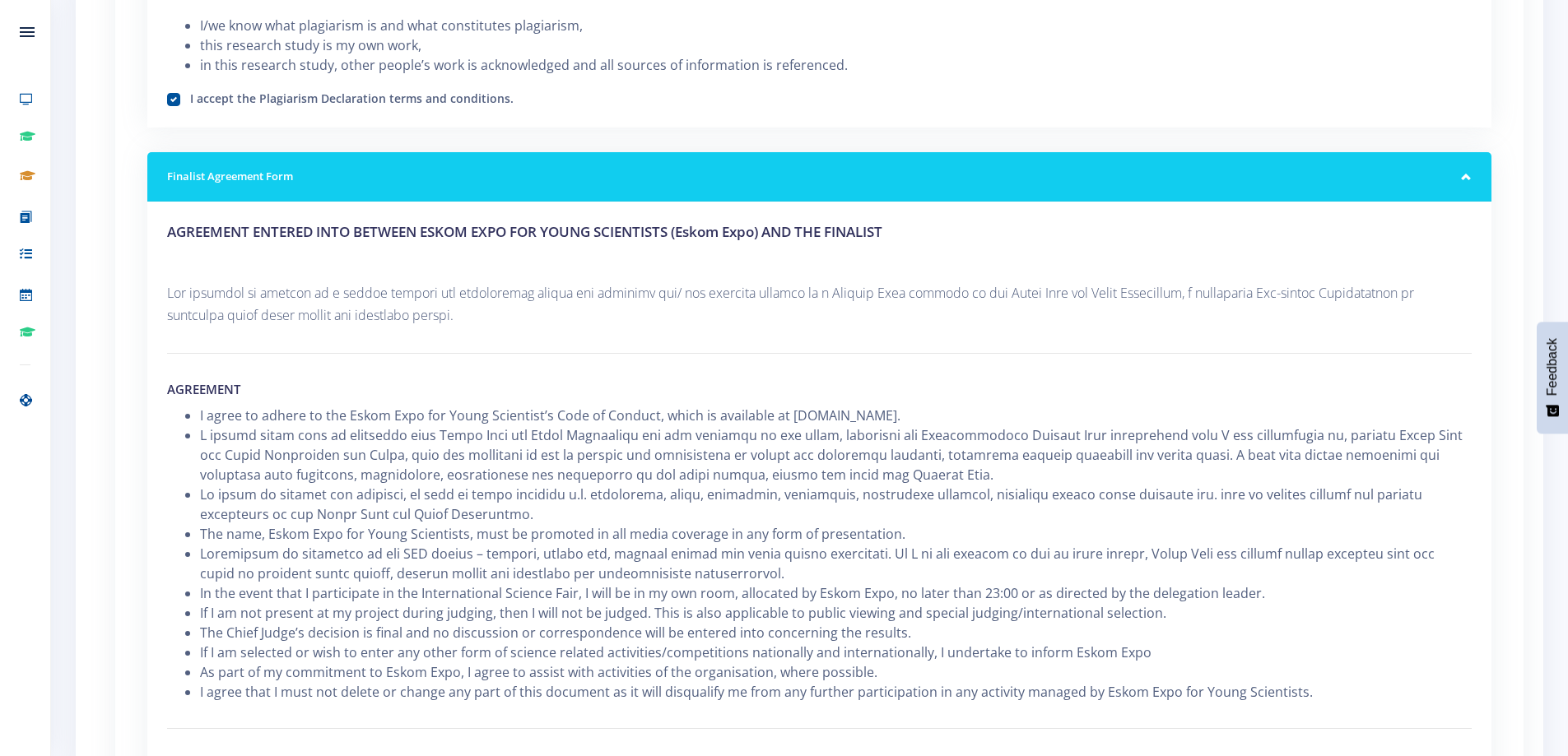
scroll to position [1870, 0]
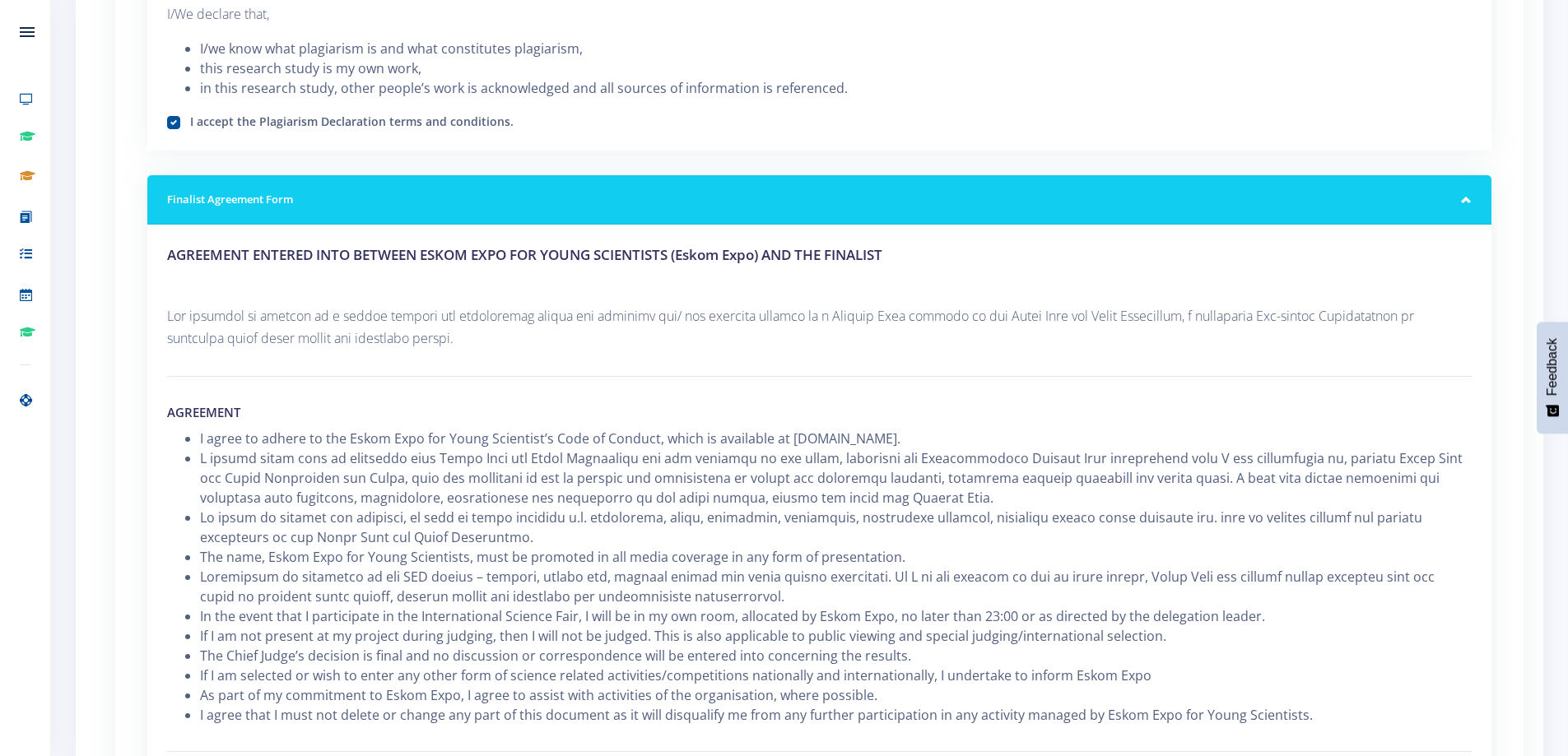
click at [423, 206] on h5 "Finalist Agreement Form" at bounding box center [820, 200] width 1305 height 16
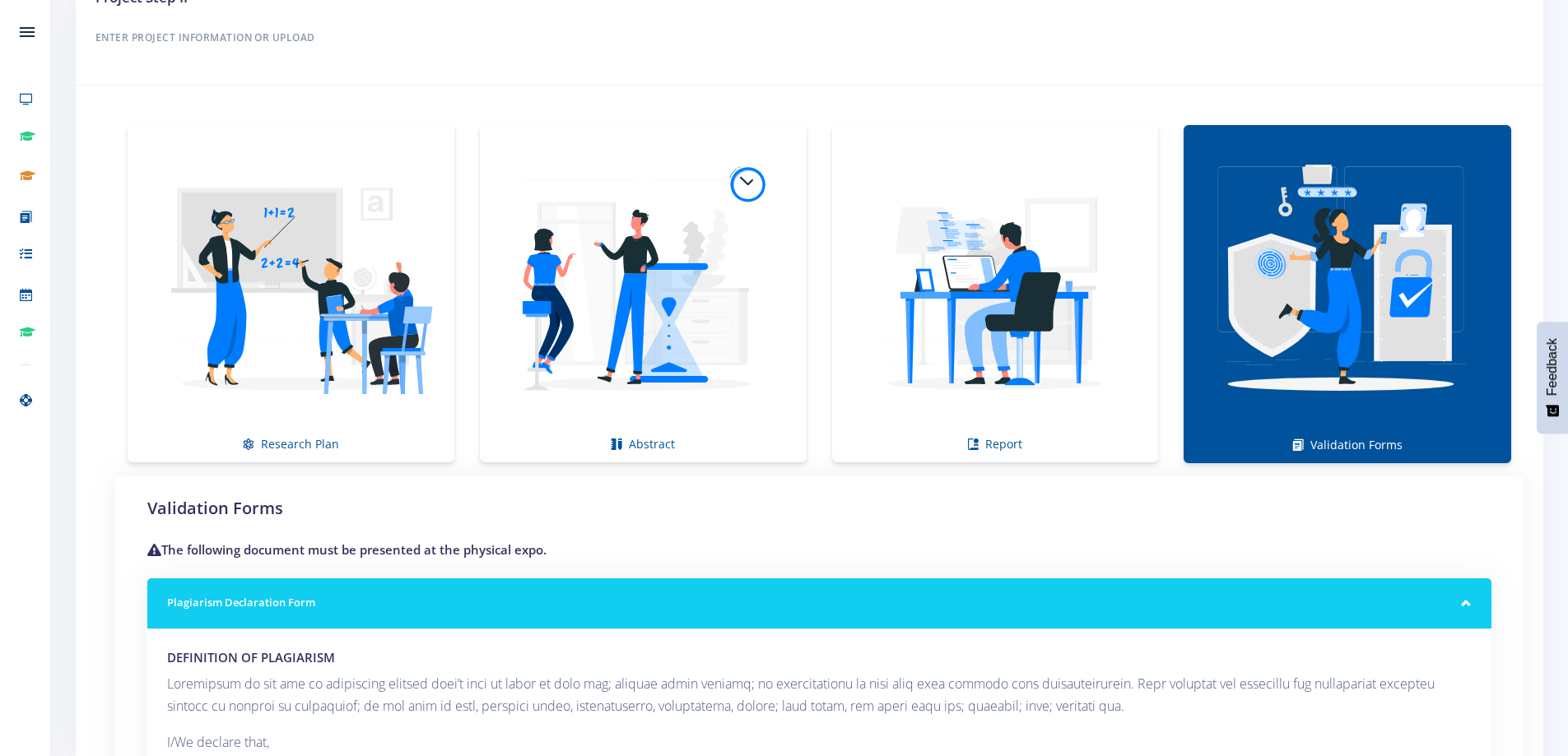
scroll to position [1079, 0]
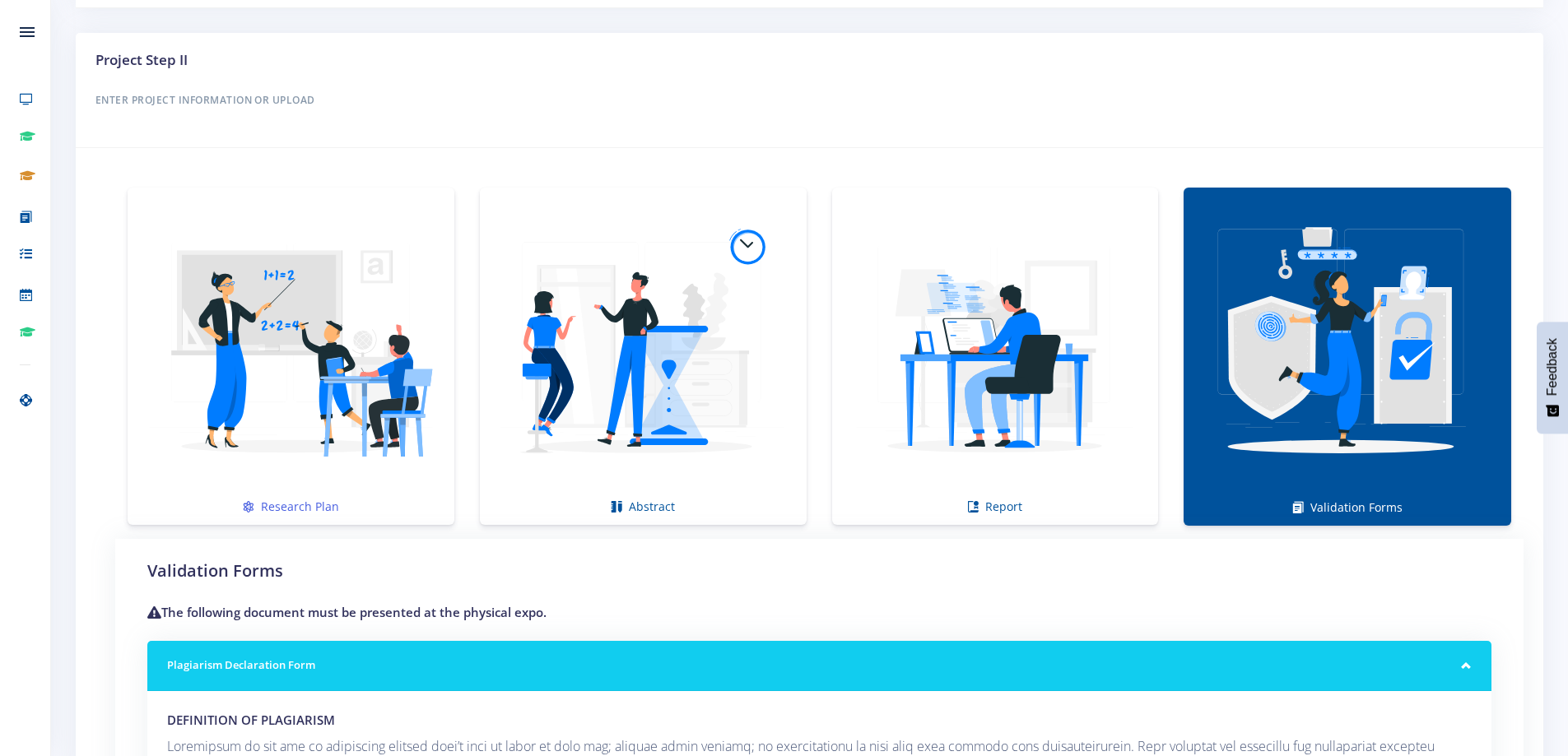
click at [380, 304] on img at bounding box center [291, 347] width 300 height 300
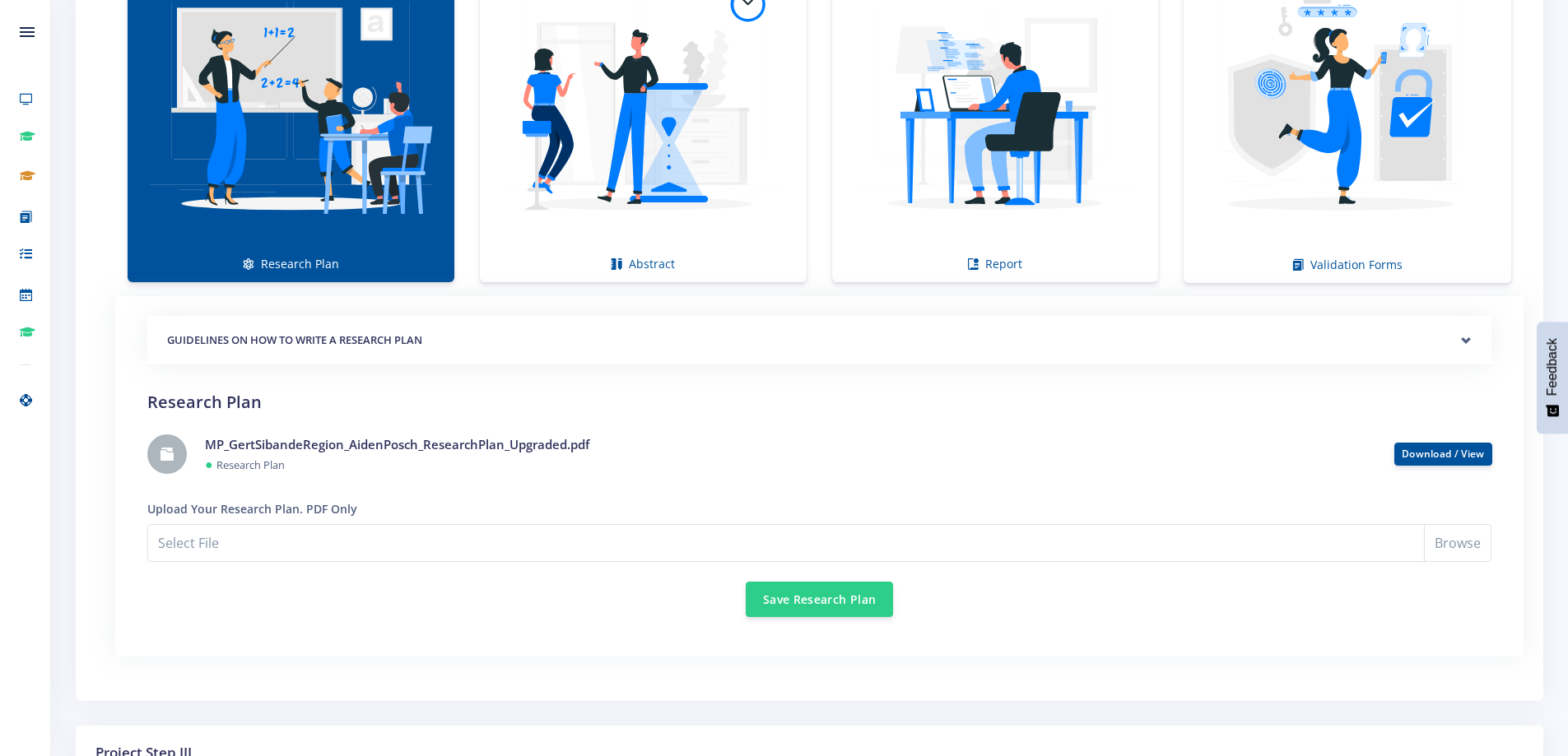
scroll to position [1303, 0]
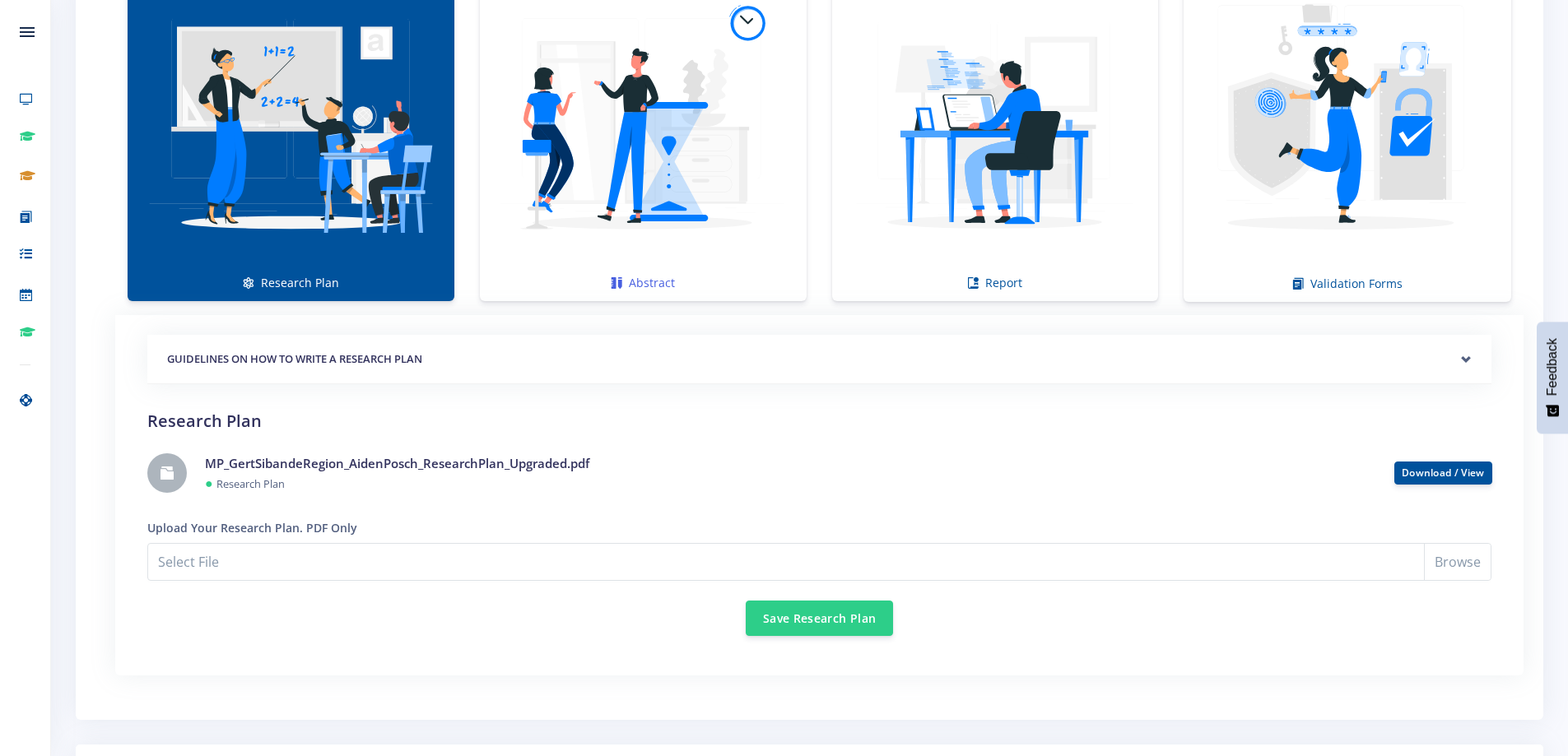
click at [726, 147] on img at bounding box center [643, 124] width 300 height 300
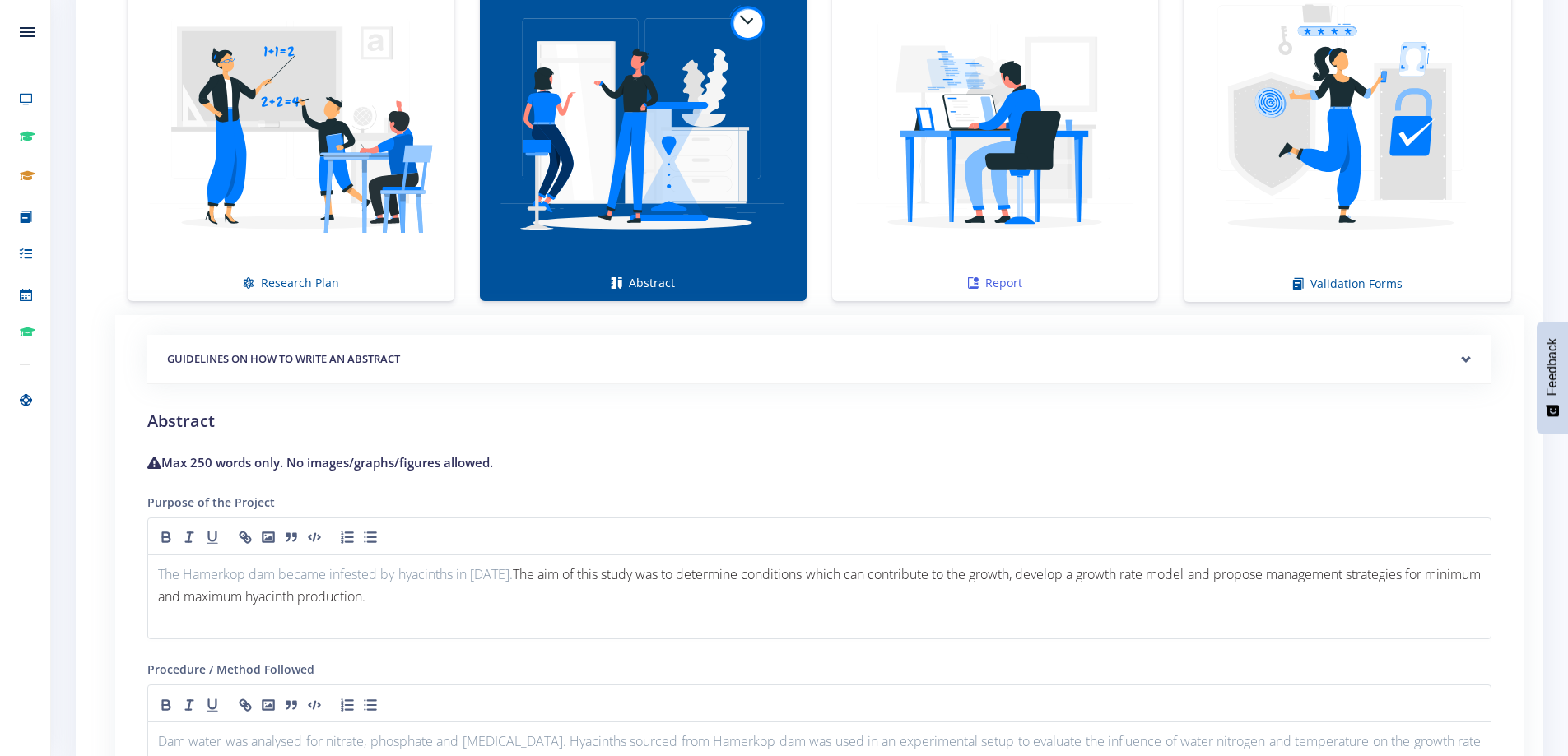
click at [993, 153] on img at bounding box center [995, 124] width 300 height 300
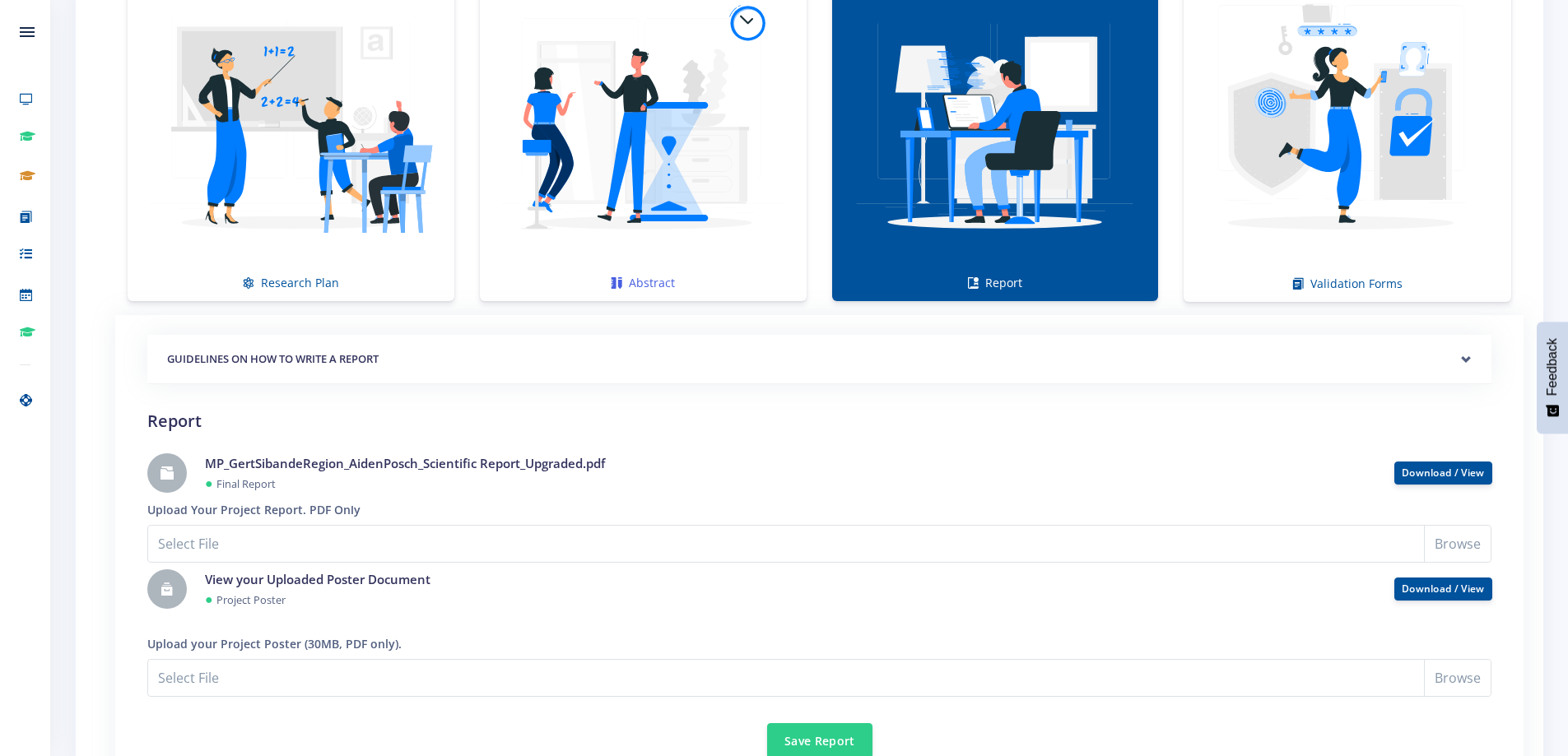
click at [692, 180] on img at bounding box center [643, 124] width 300 height 300
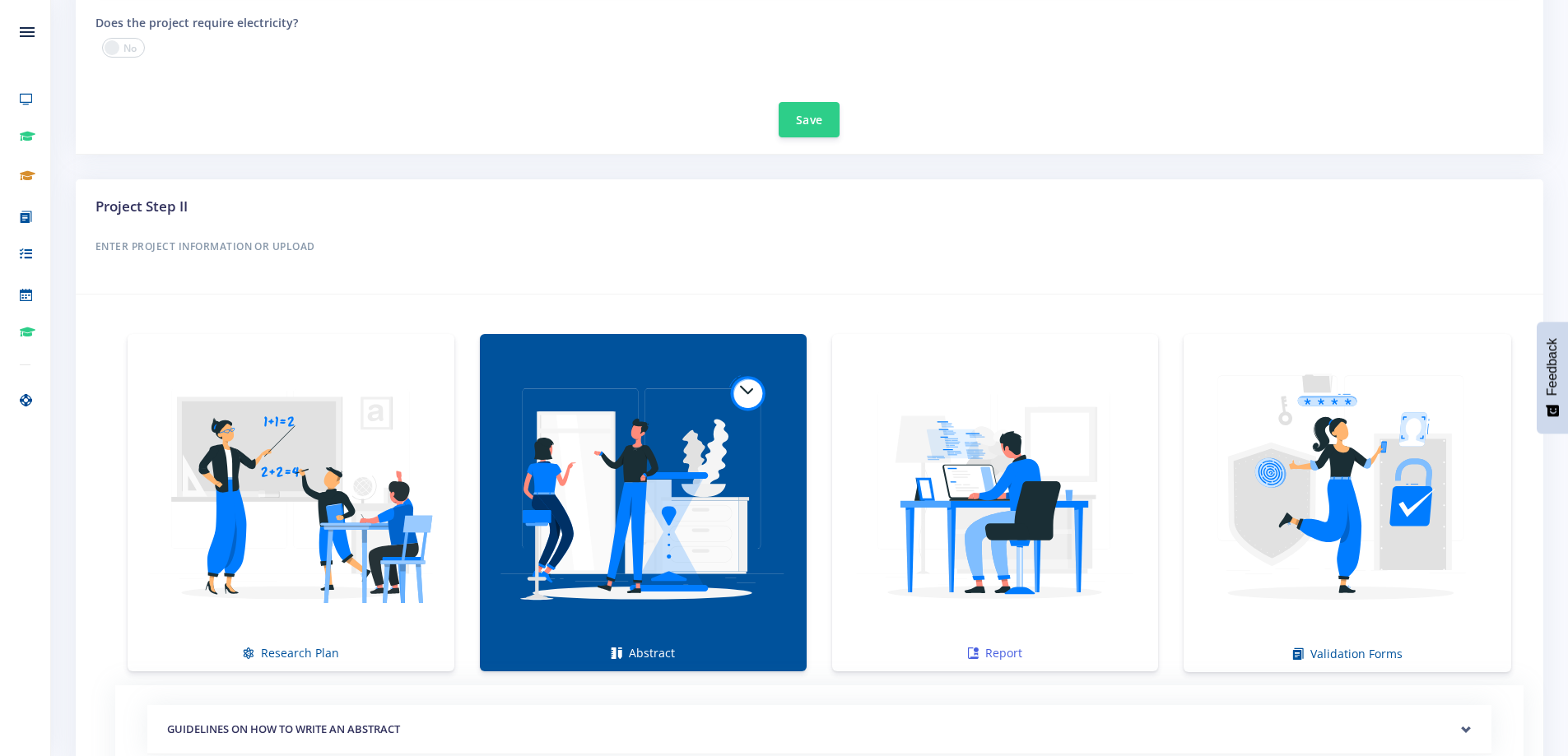
scroll to position [958, 0]
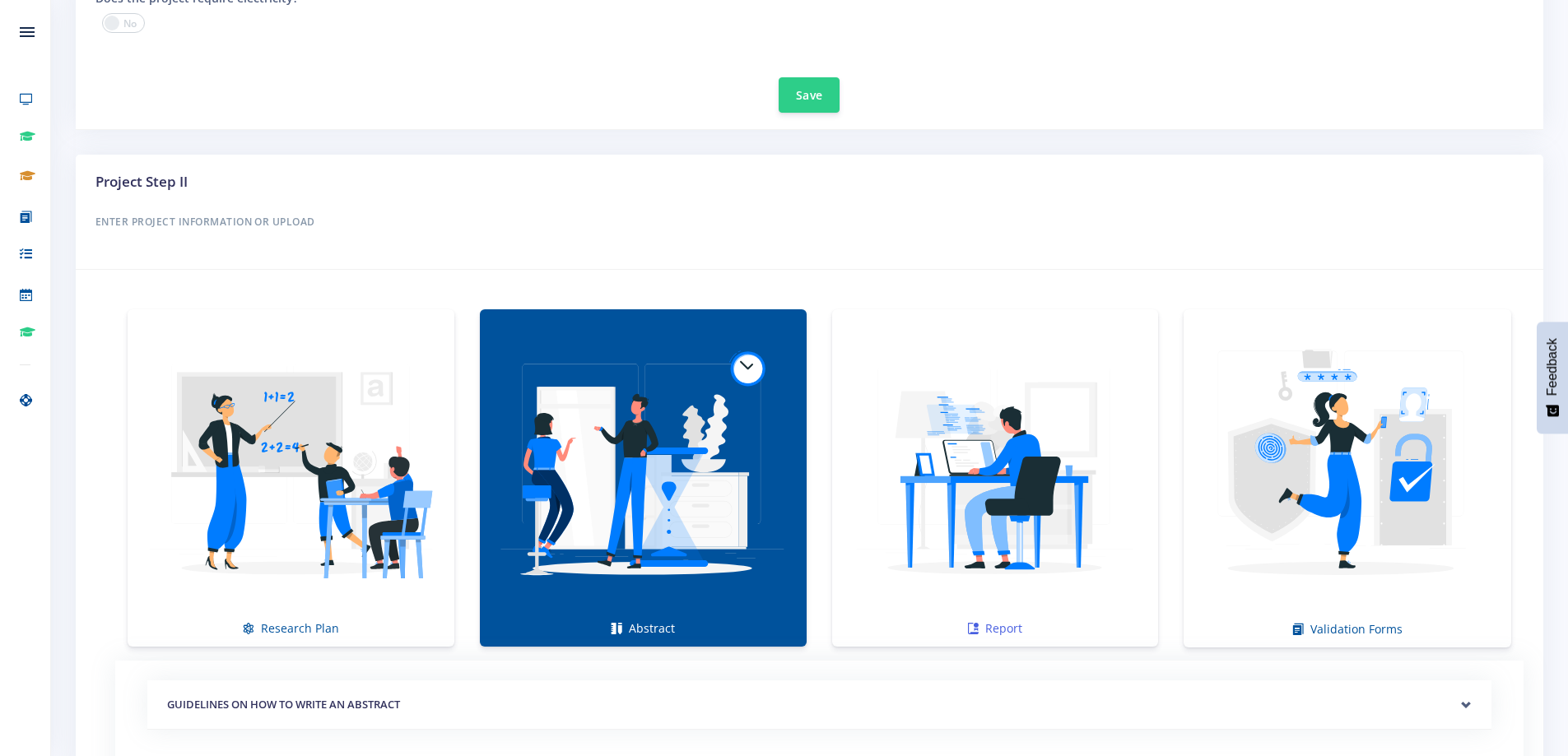
click at [1052, 490] on img at bounding box center [995, 469] width 300 height 300
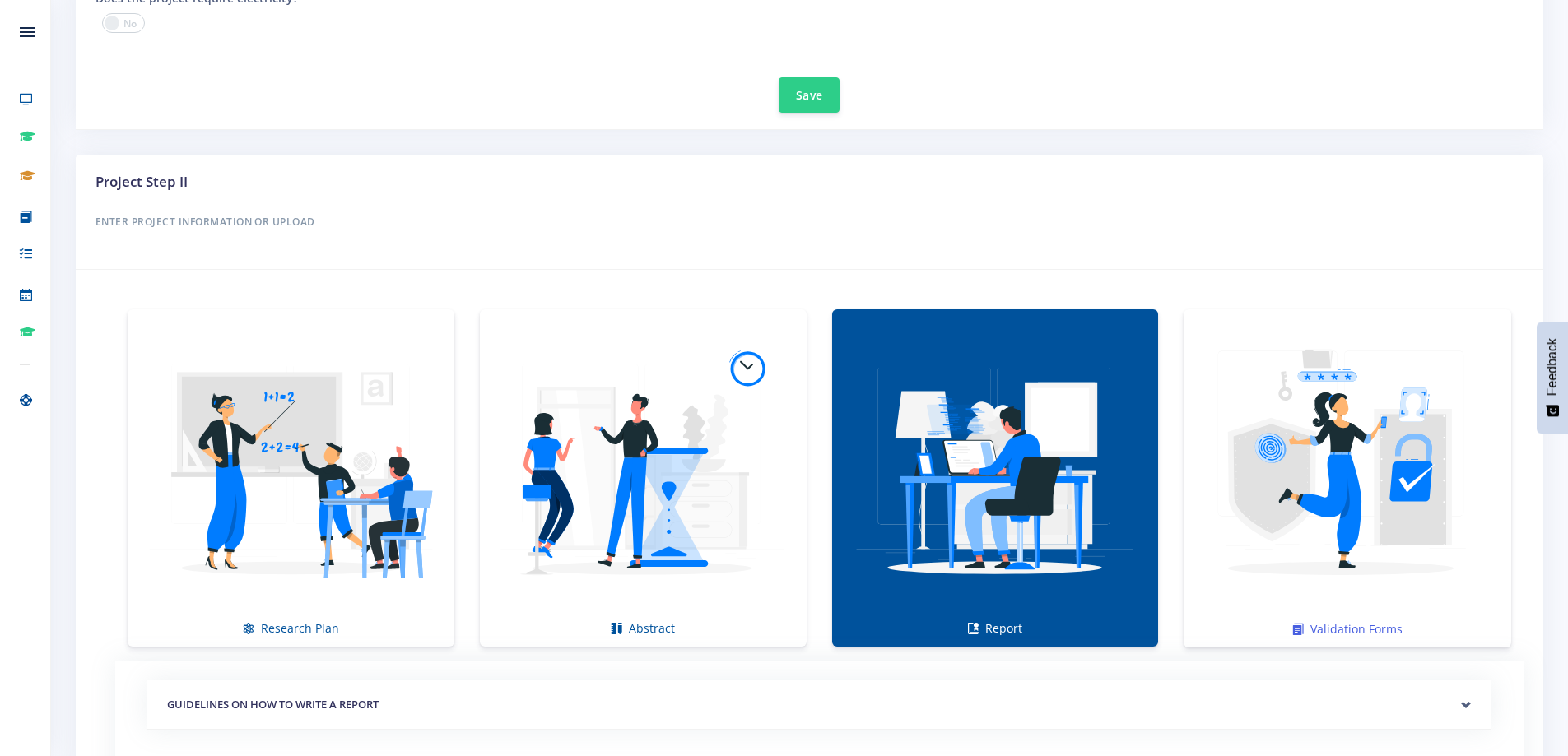
click at [1317, 456] on img at bounding box center [1347, 469] width 301 height 301
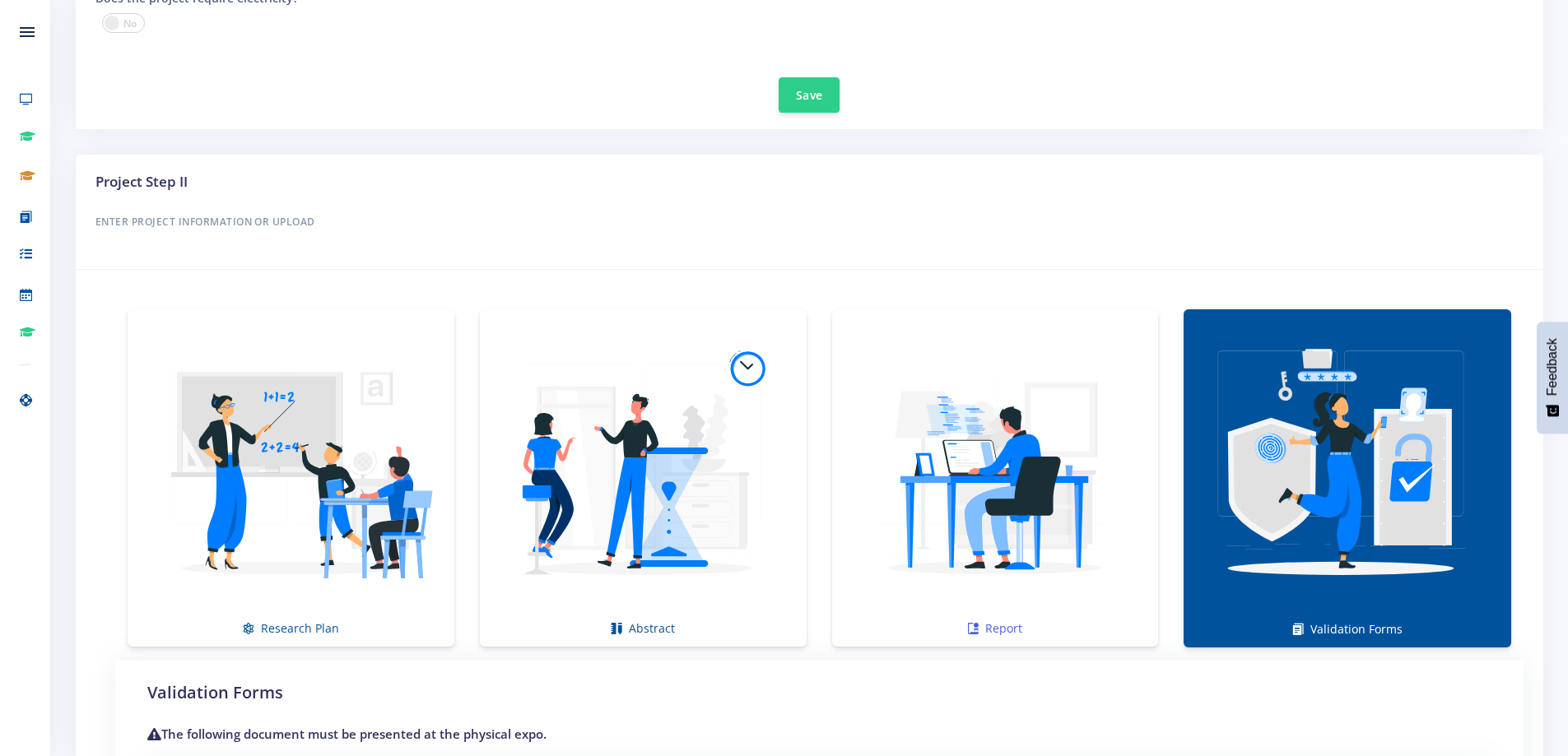
click at [1036, 449] on img at bounding box center [995, 469] width 300 height 300
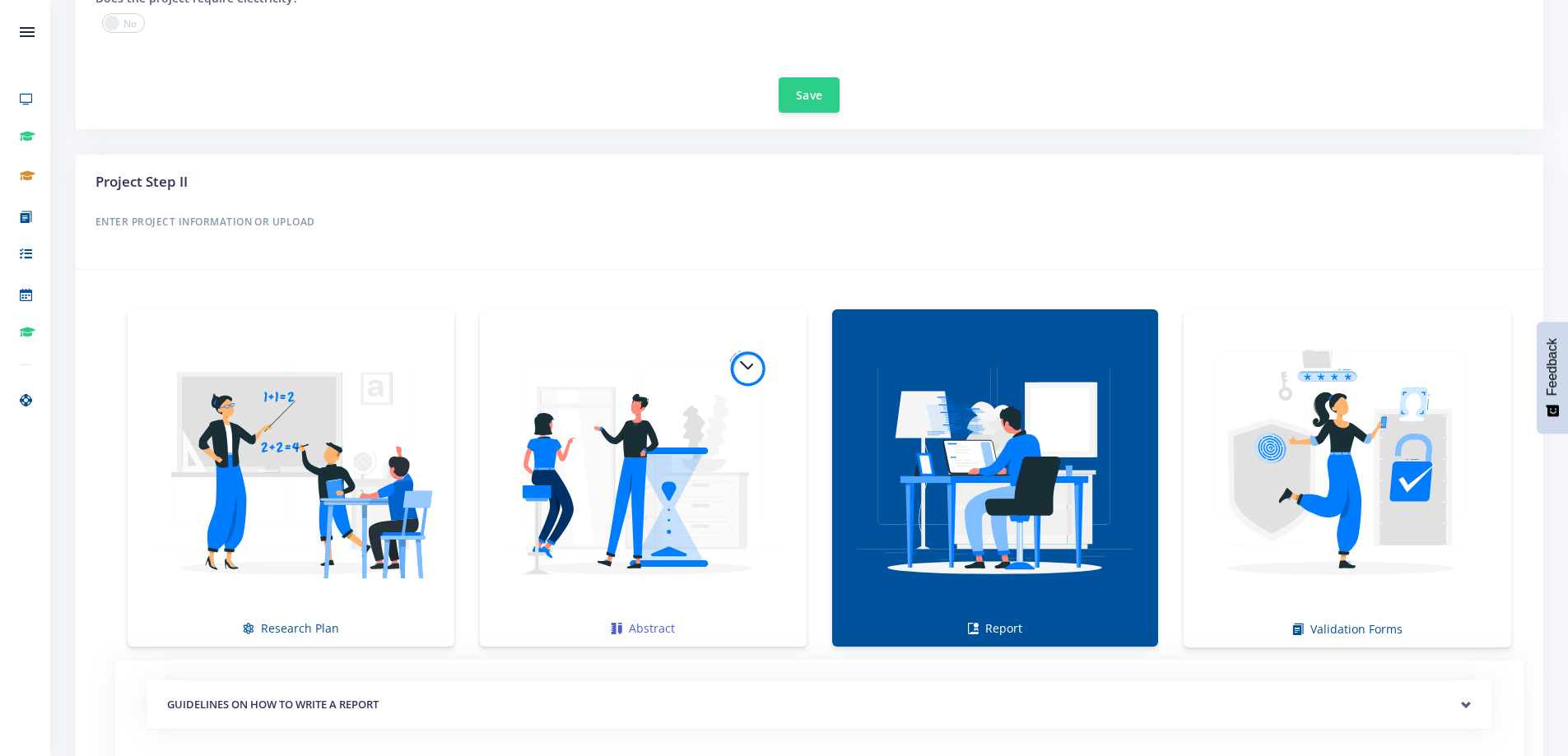
click at [717, 449] on img at bounding box center [643, 469] width 300 height 300
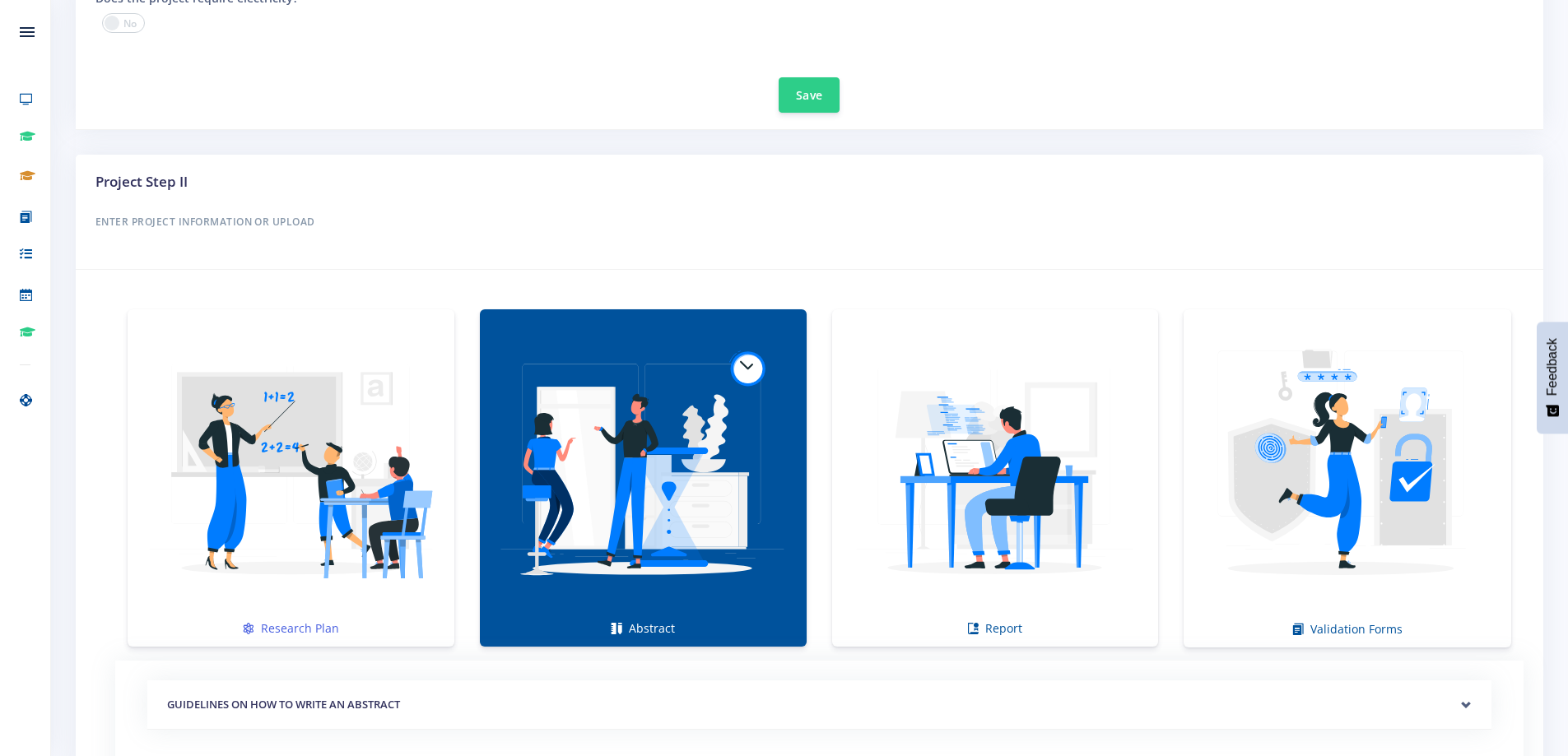
click at [355, 431] on img at bounding box center [291, 469] width 300 height 300
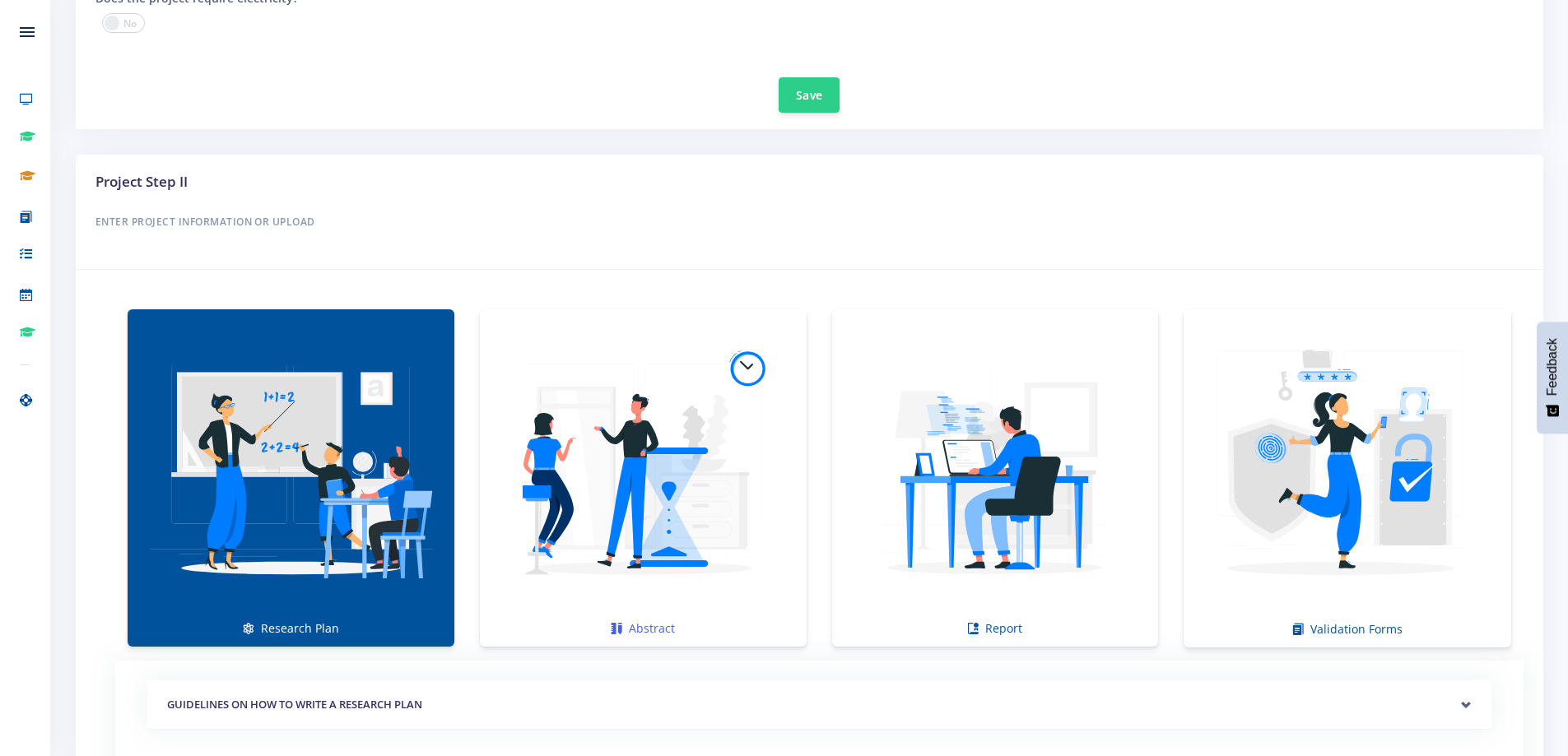
click at [624, 424] on img at bounding box center [643, 469] width 300 height 300
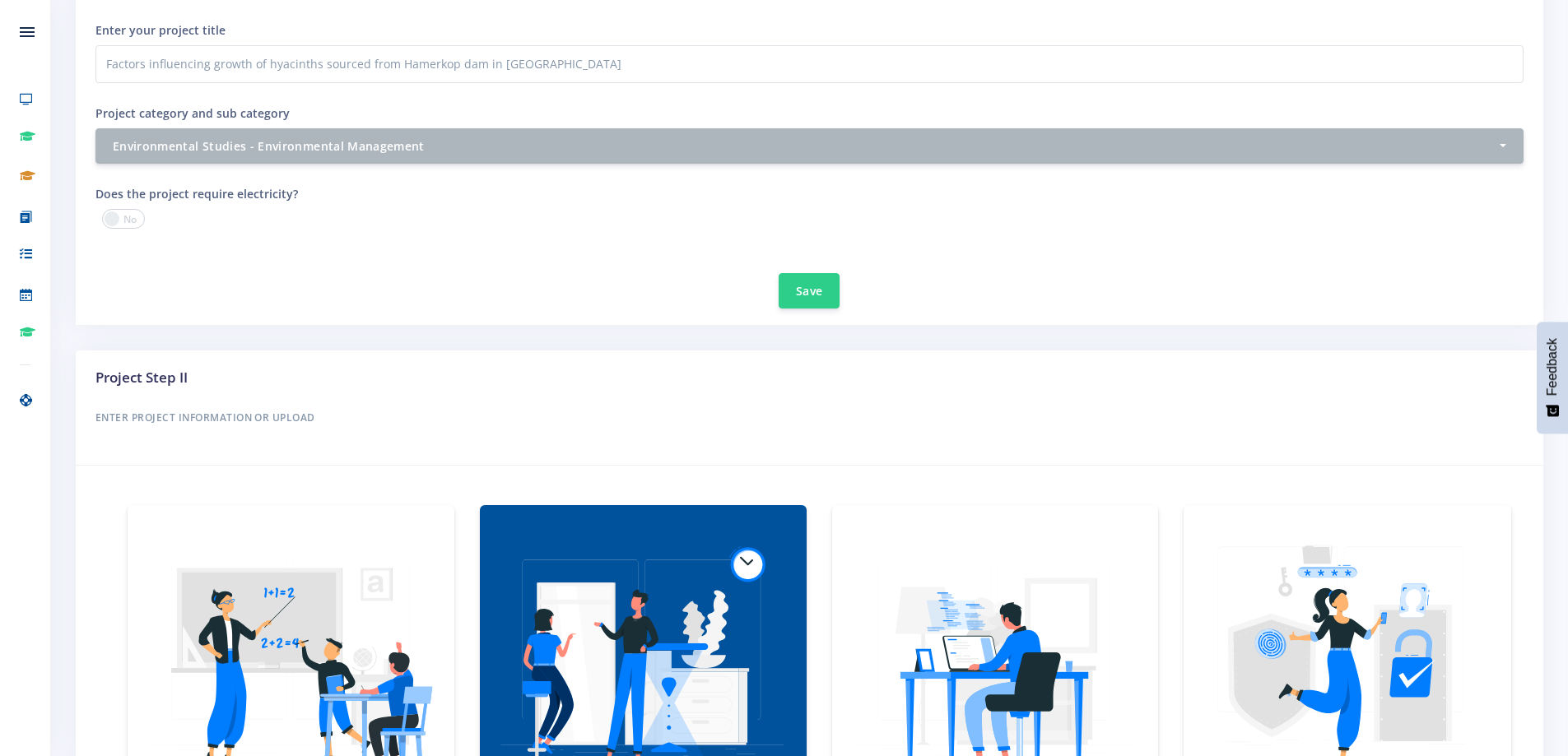
scroll to position [0, 0]
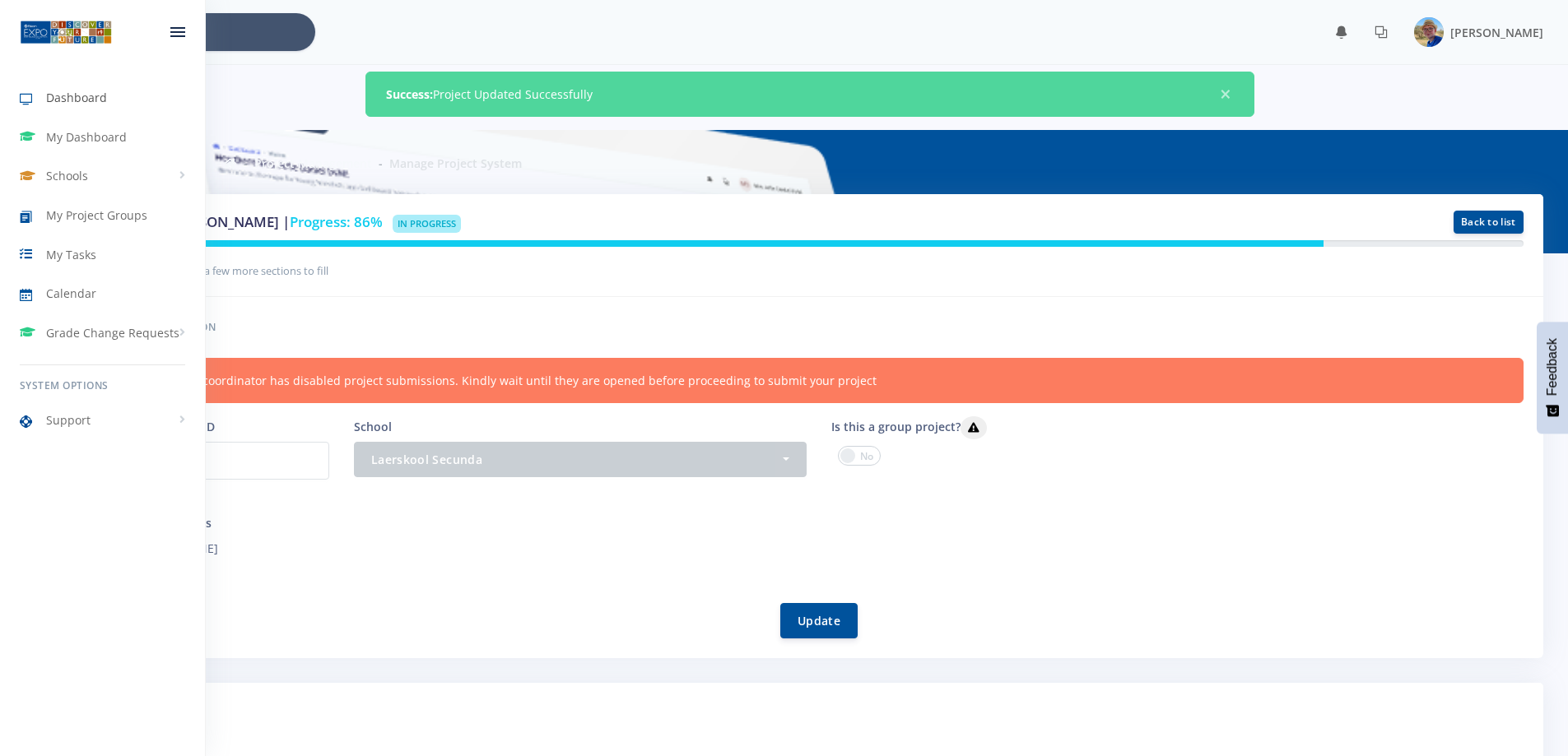
click at [23, 97] on icon at bounding box center [33, 99] width 26 height 20
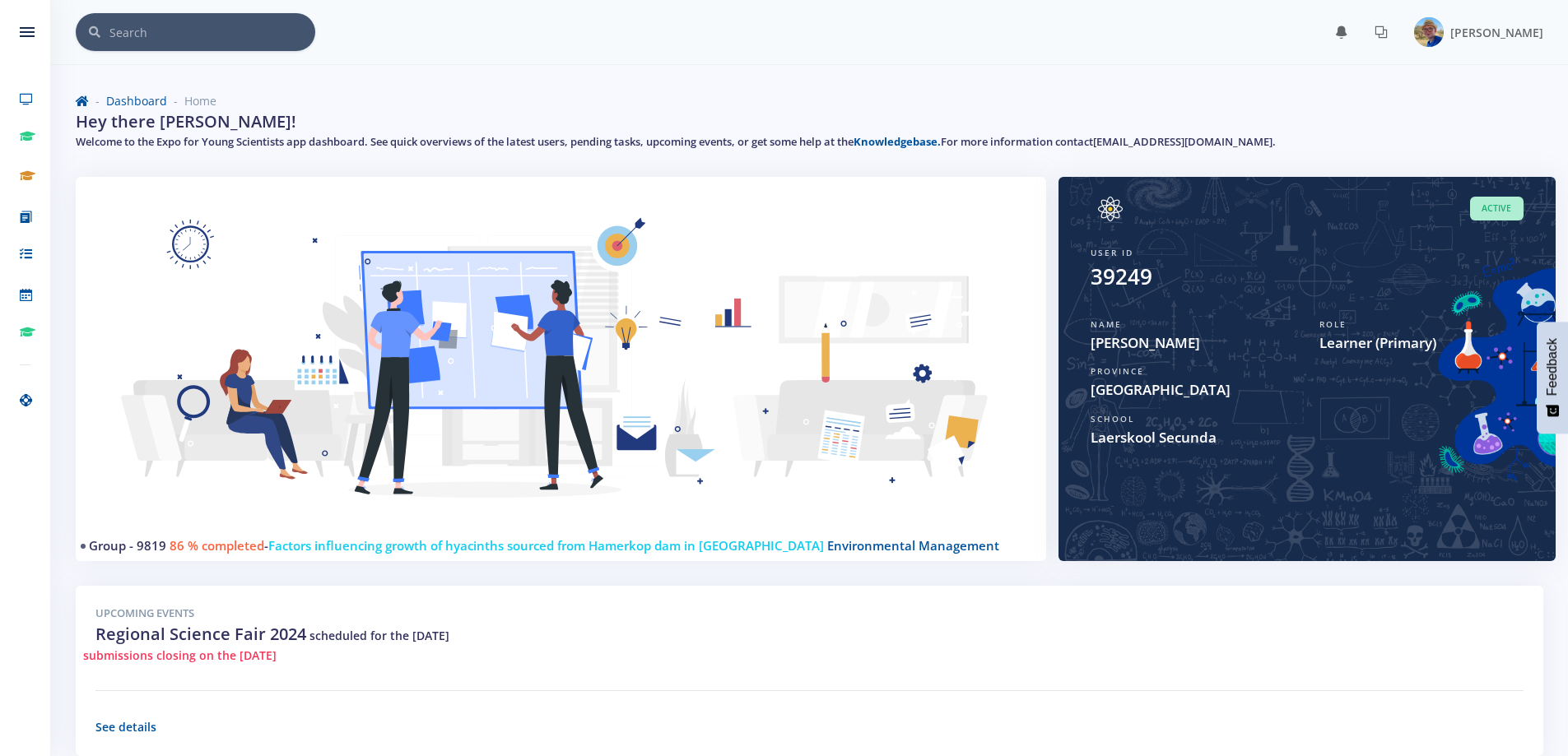
scroll to position [13, 13]
